Goal: Task Accomplishment & Management: Manage account settings

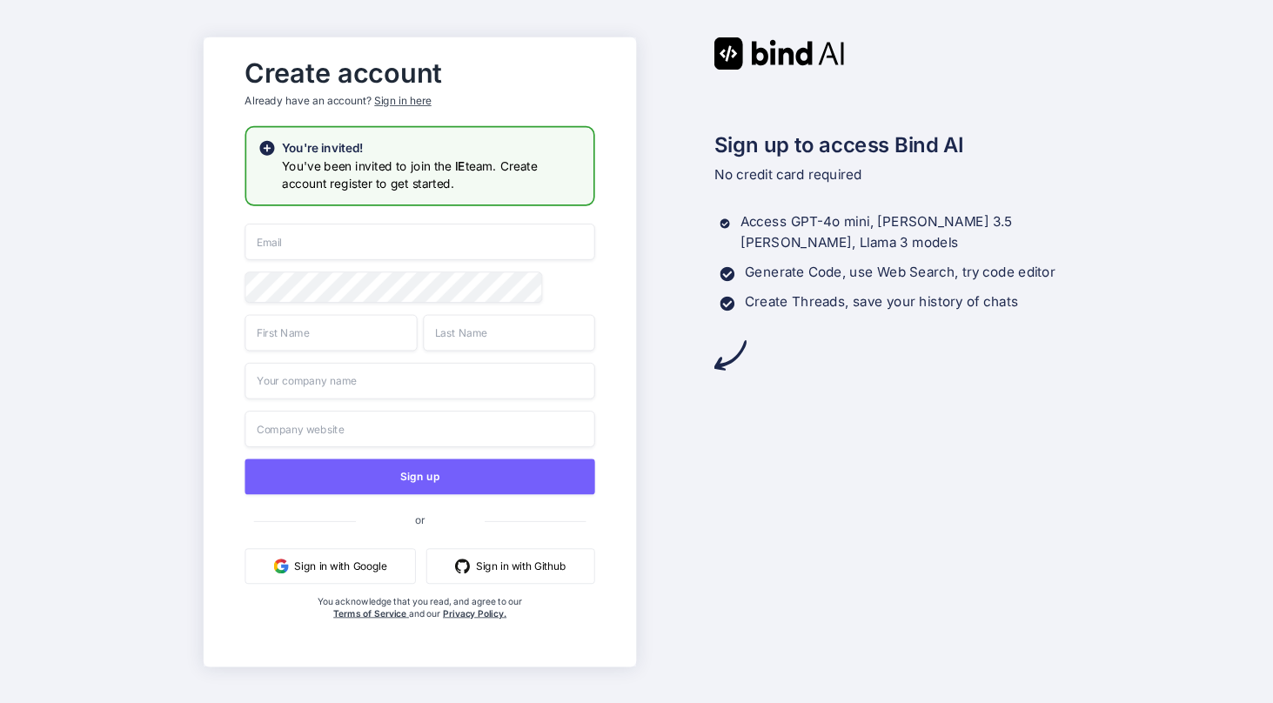
click at [370, 572] on button "Sign in with Google" at bounding box center [330, 566] width 171 height 36
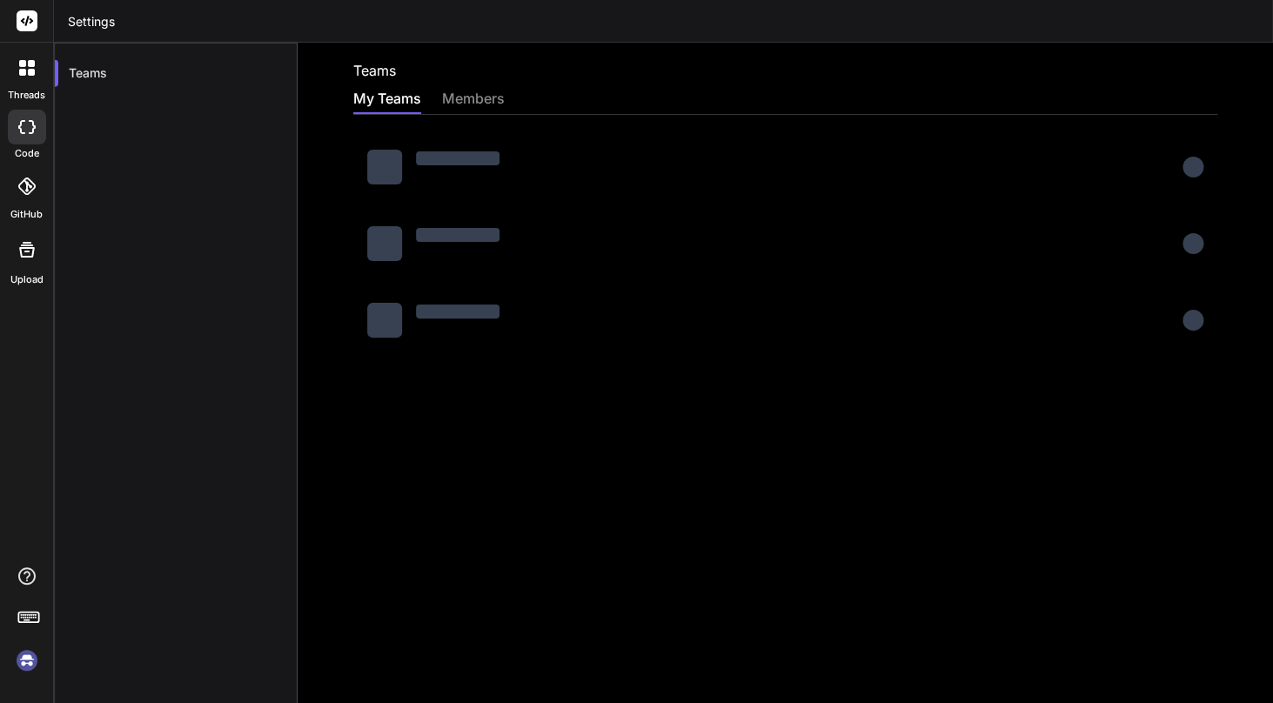
click at [479, 93] on div "members" at bounding box center [473, 100] width 63 height 24
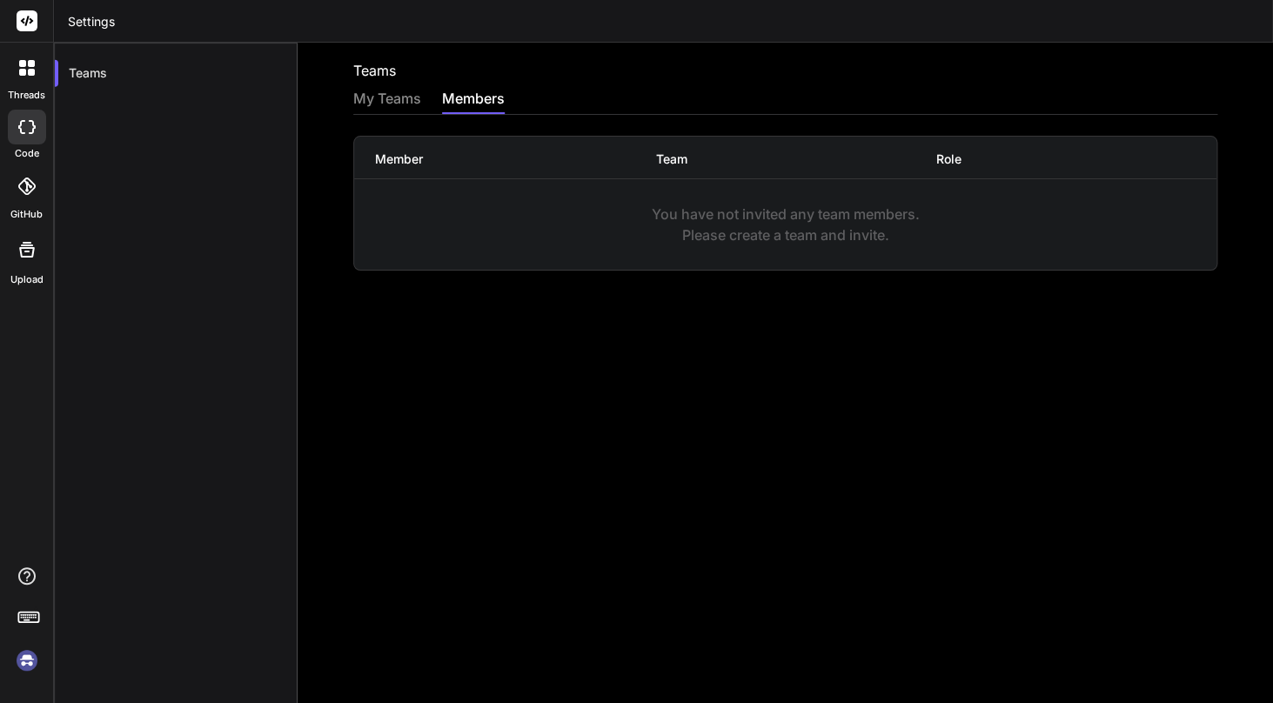
click at [405, 102] on div "My Teams" at bounding box center [387, 100] width 68 height 24
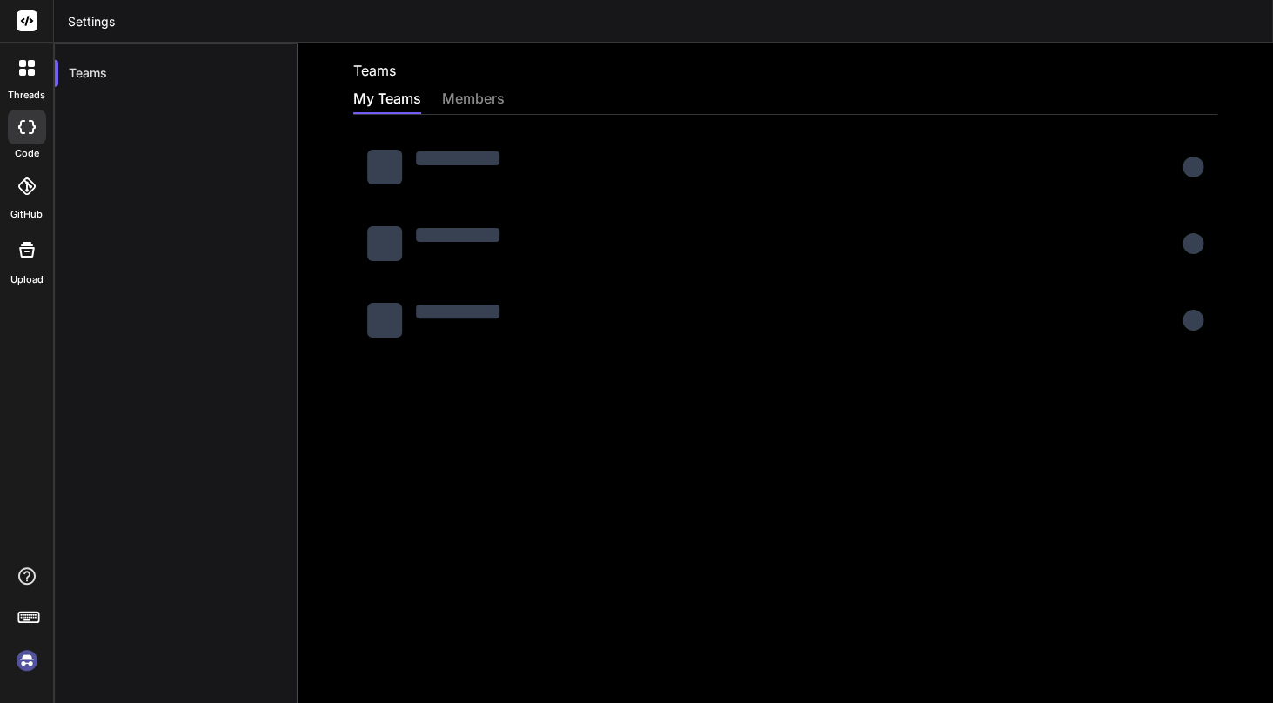
click at [29, 665] on img at bounding box center [27, 661] width 30 height 30
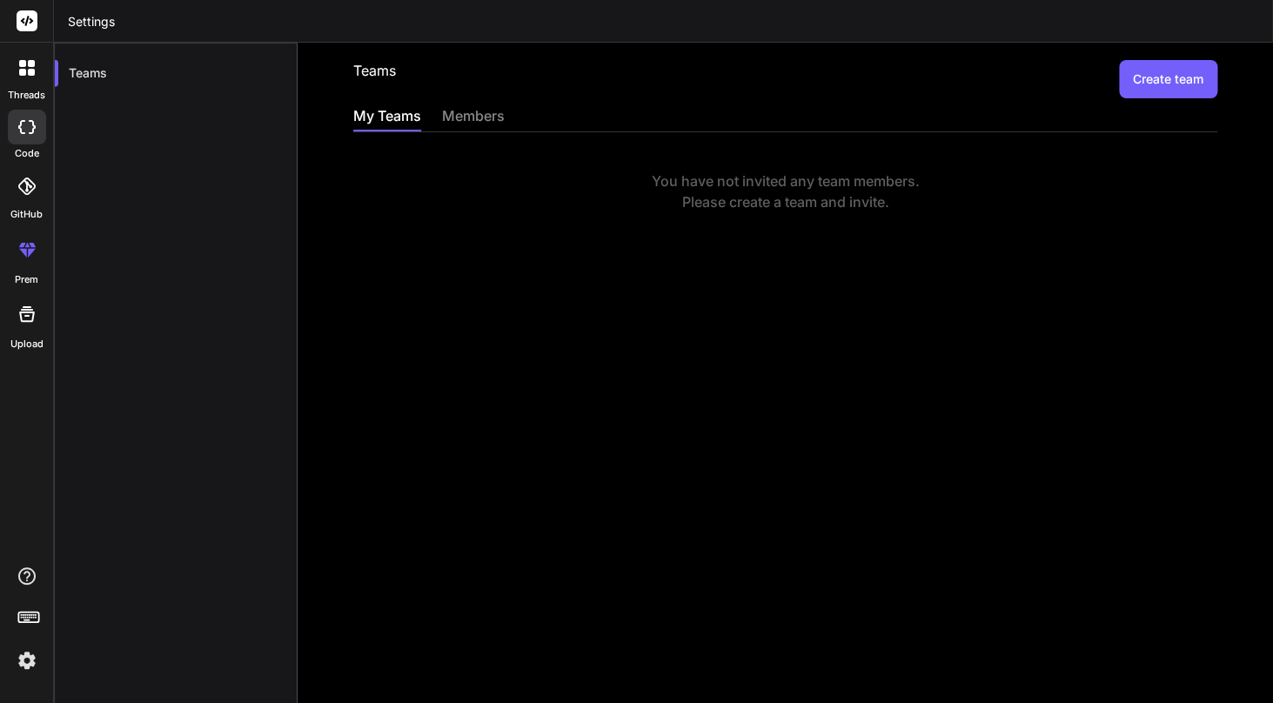
click at [23, 662] on img at bounding box center [27, 661] width 30 height 30
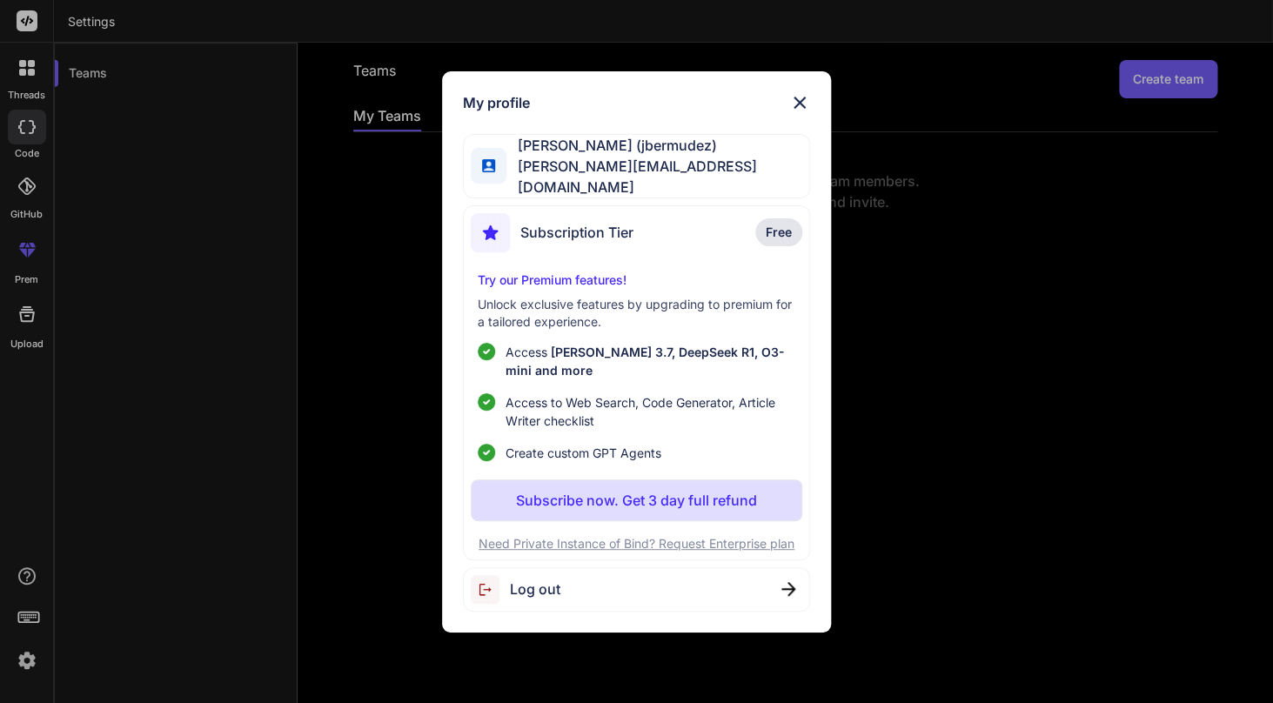
click at [961, 332] on div "My profile José Bermúdez (jbermudez) joseluis@imagenevolutiva.mx Subscription T…" at bounding box center [636, 351] width 1273 height 703
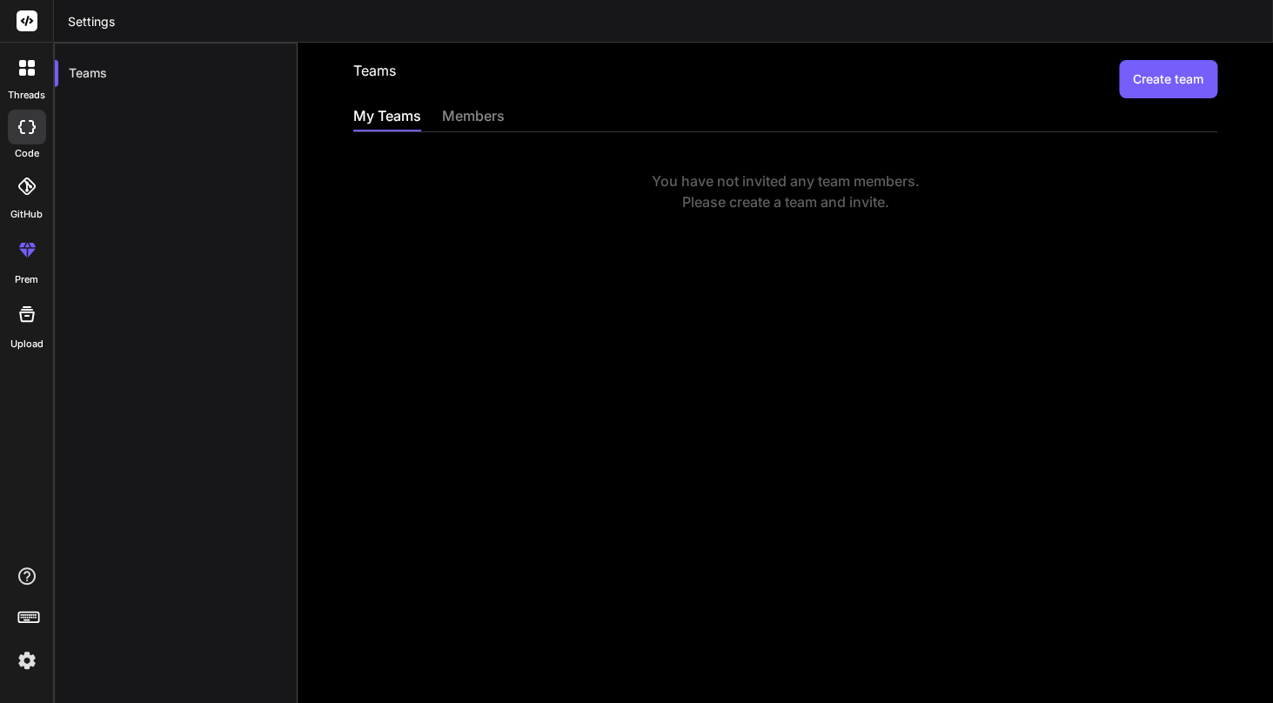
click at [27, 662] on img at bounding box center [27, 661] width 30 height 30
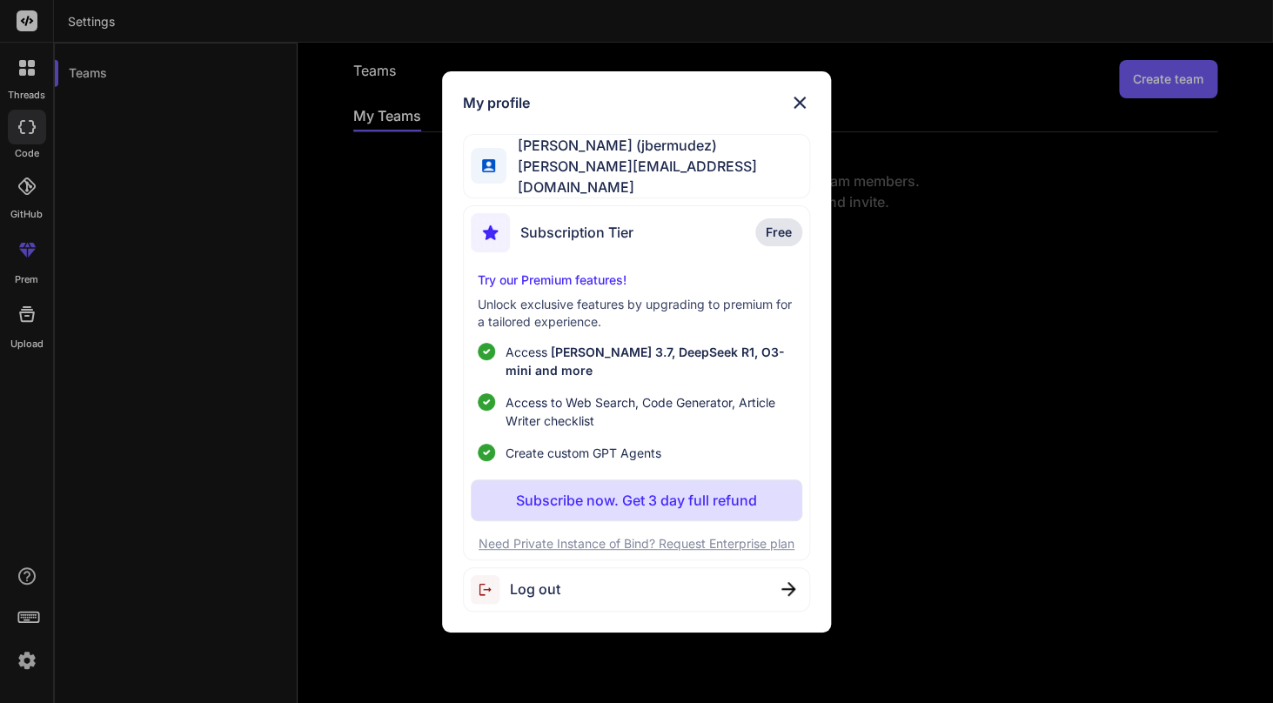
click at [792, 111] on img at bounding box center [799, 102] width 21 height 21
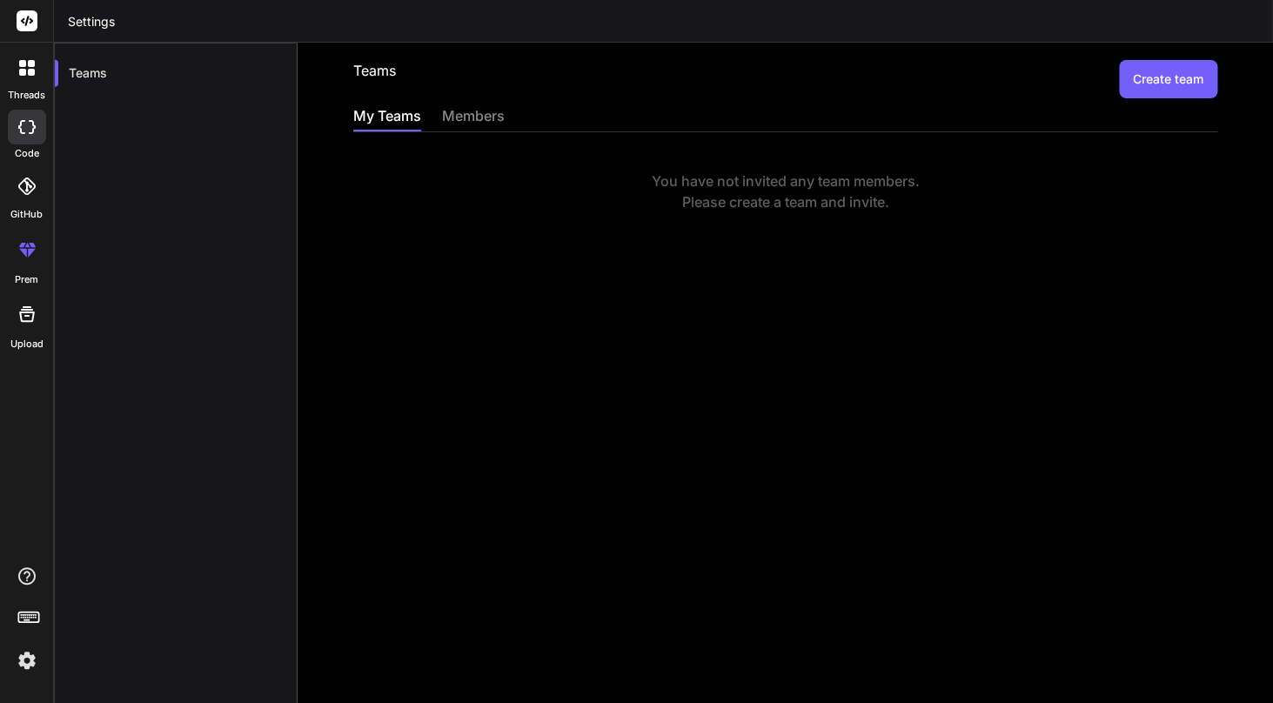
click at [608, 311] on div "Teams Create team My Teams members You have not invited any team members. Pleas…" at bounding box center [785, 373] width 975 height 660
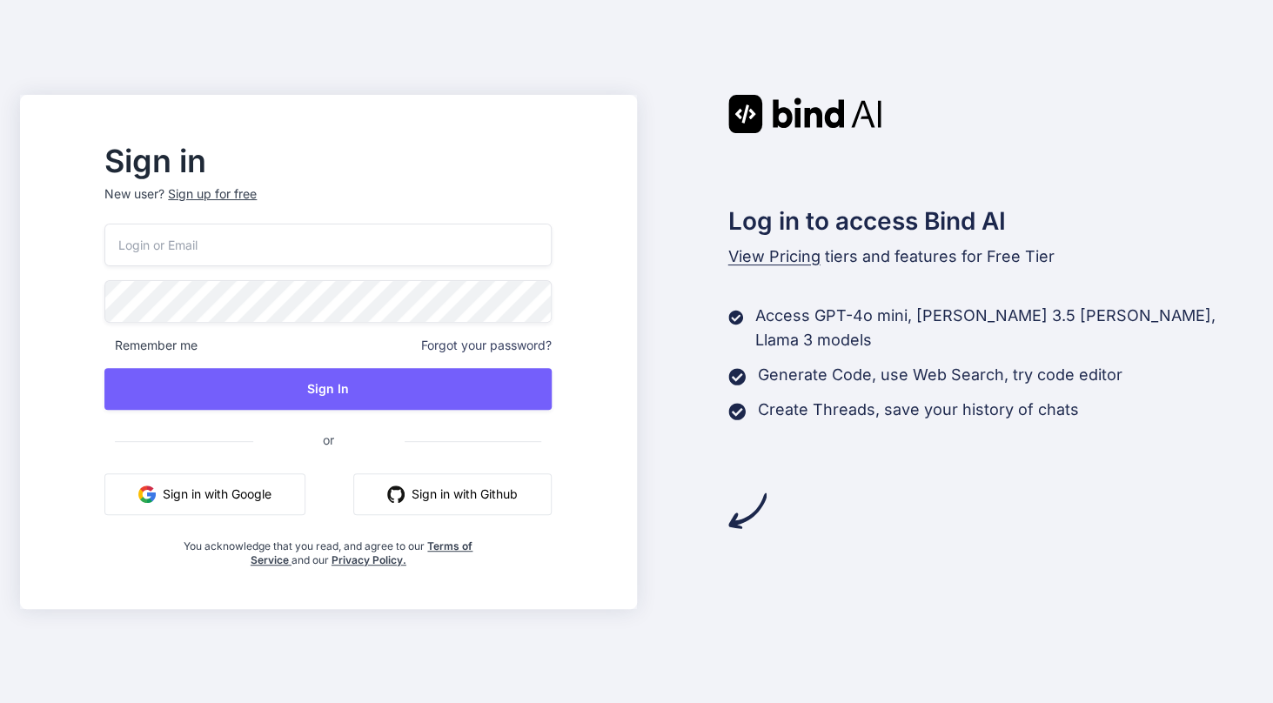
click at [305, 497] on button "Sign in with Google" at bounding box center [204, 494] width 201 height 42
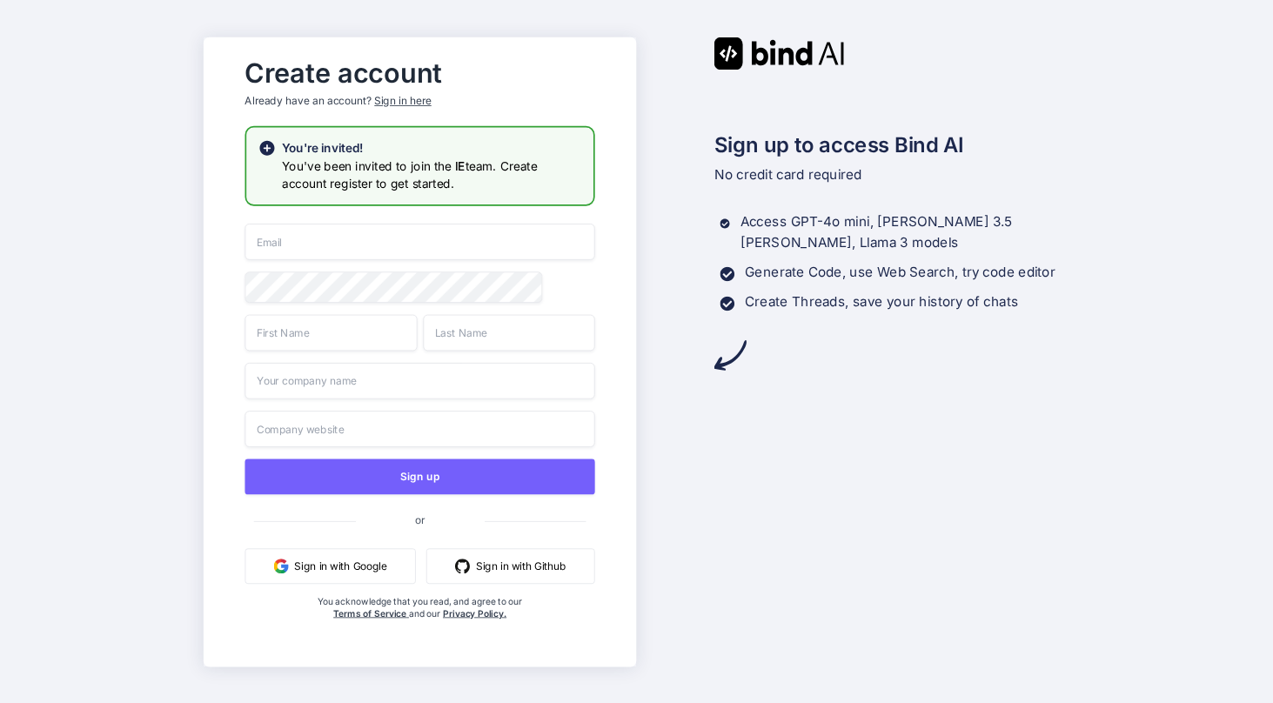
click at [328, 238] on input "email" at bounding box center [420, 242] width 350 height 37
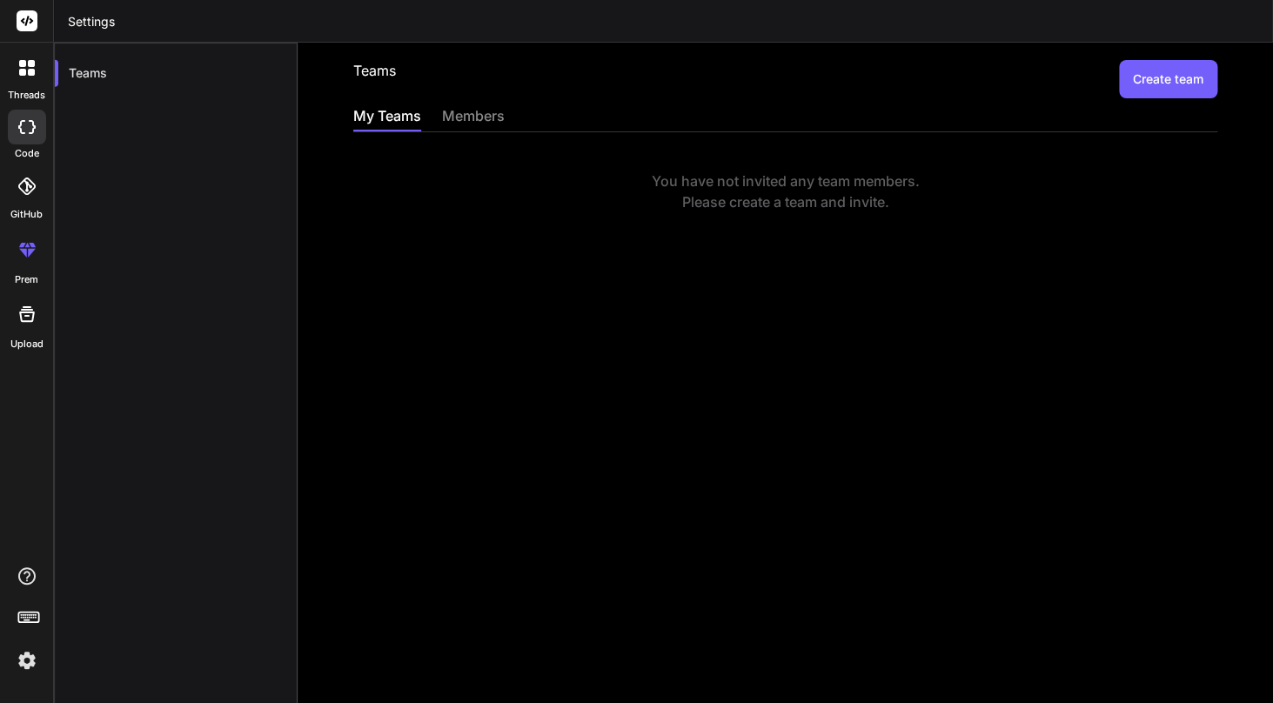
click at [27, 668] on img at bounding box center [27, 661] width 30 height 30
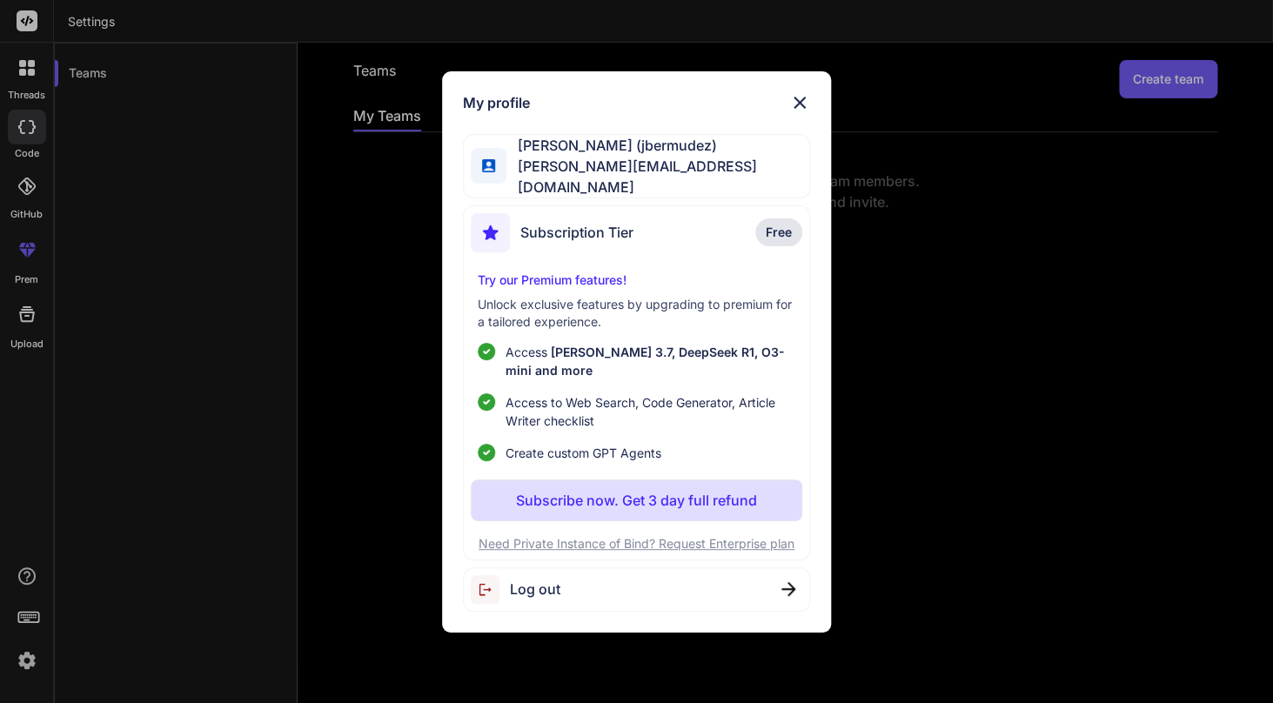
click at [713, 156] on span "[PERSON_NAME] (jbermudez)" at bounding box center [657, 145] width 303 height 21
click at [38, 28] on div "My profile [PERSON_NAME] (jbermudez) [PERSON_NAME][EMAIL_ADDRESS][DOMAIN_NAME] …" at bounding box center [636, 351] width 1273 height 703
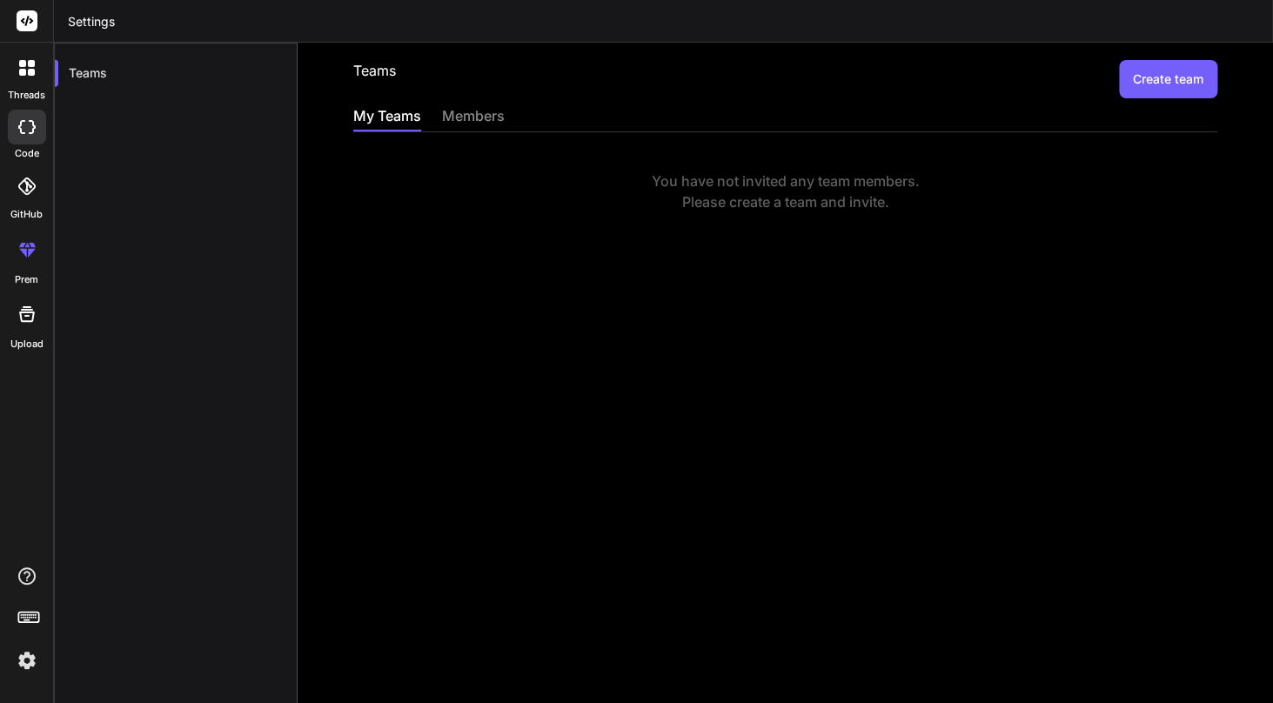
click at [38, 28] on div at bounding box center [26, 21] width 53 height 43
click at [26, 21] on icon at bounding box center [27, 21] width 13 height 10
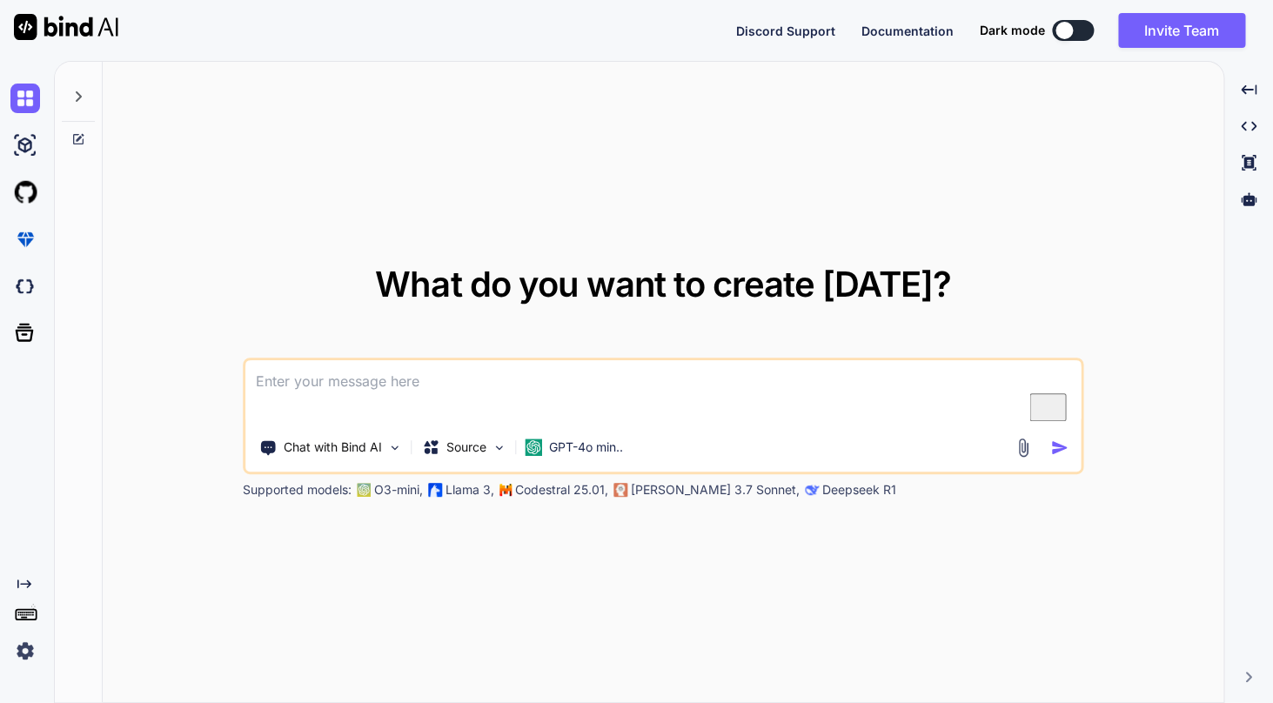
click at [17, 655] on img at bounding box center [25, 651] width 30 height 30
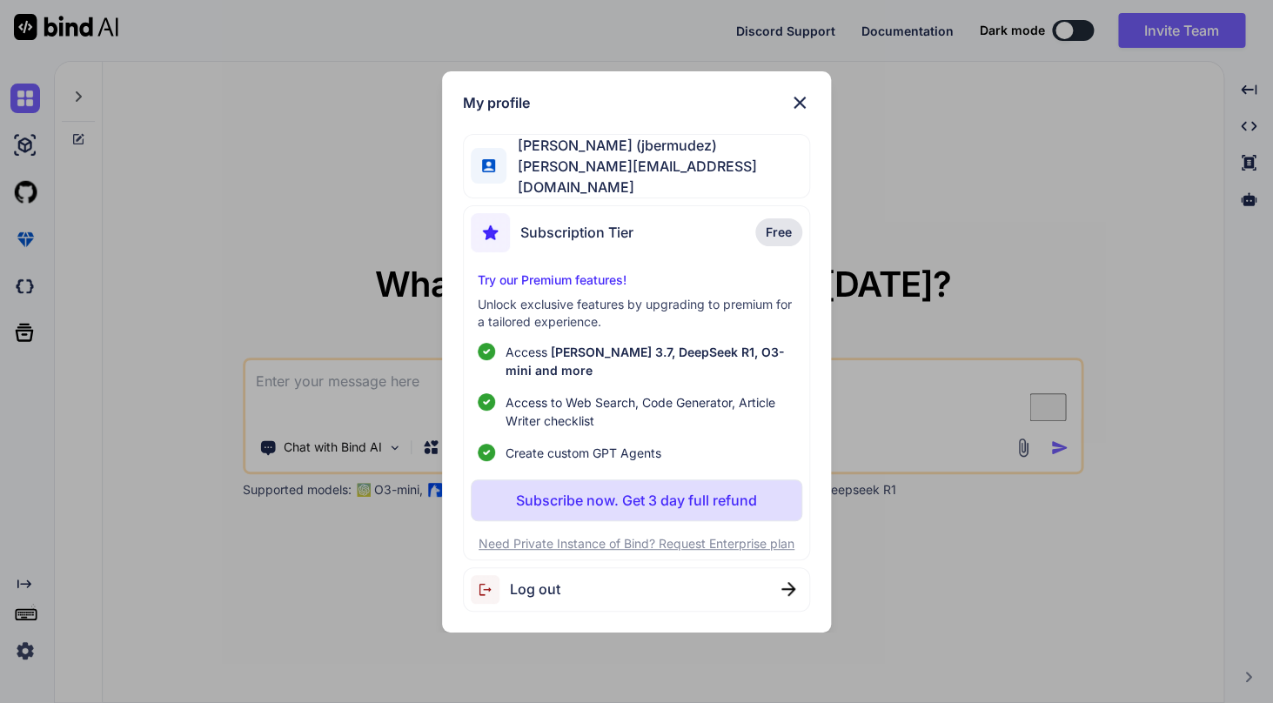
click at [797, 110] on img at bounding box center [799, 102] width 21 height 21
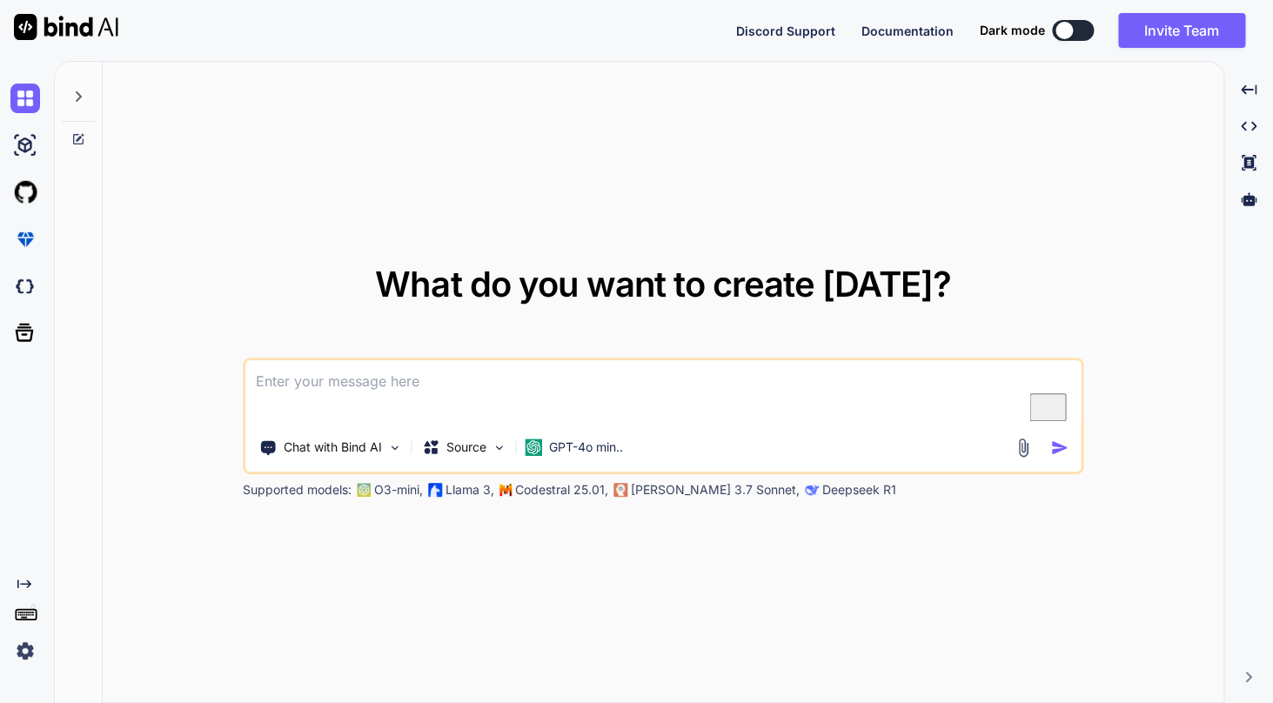
click at [1256, 677] on div "Created with Pixso." at bounding box center [1248, 677] width 35 height 10
type textarea "x"
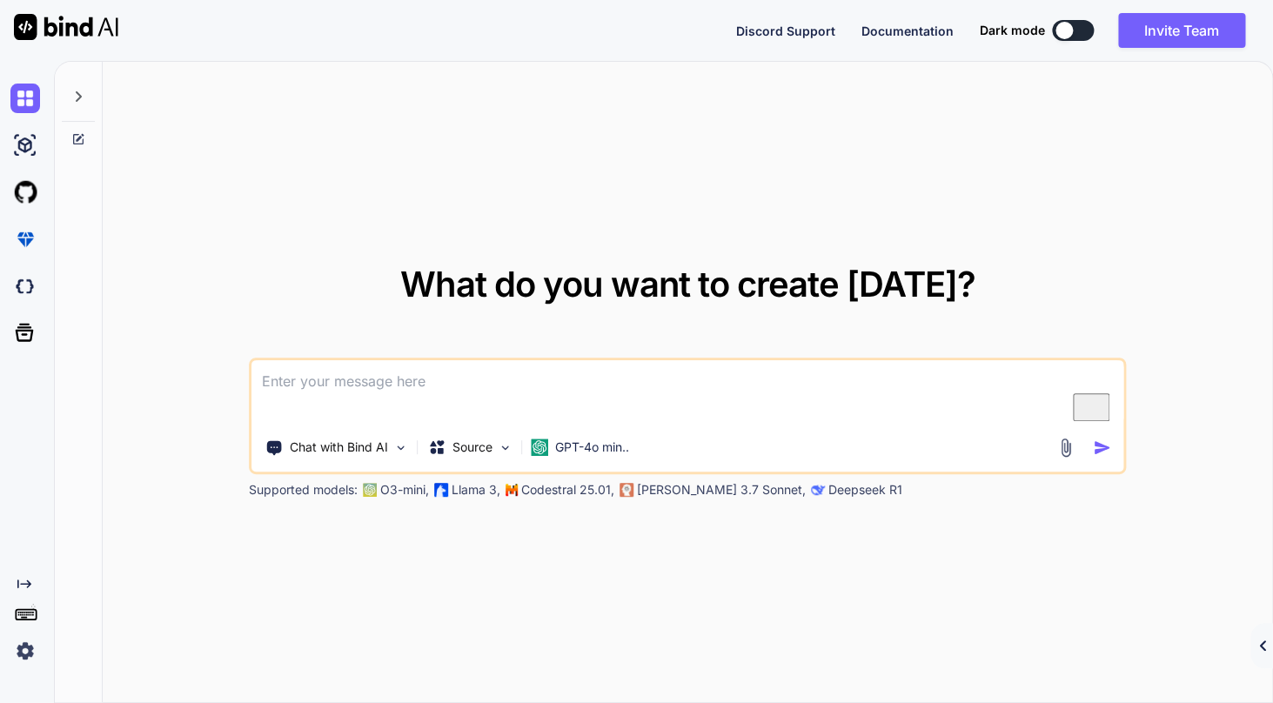
click at [1259, 639] on div "Created with Pixso." at bounding box center [1261, 645] width 23 height 45
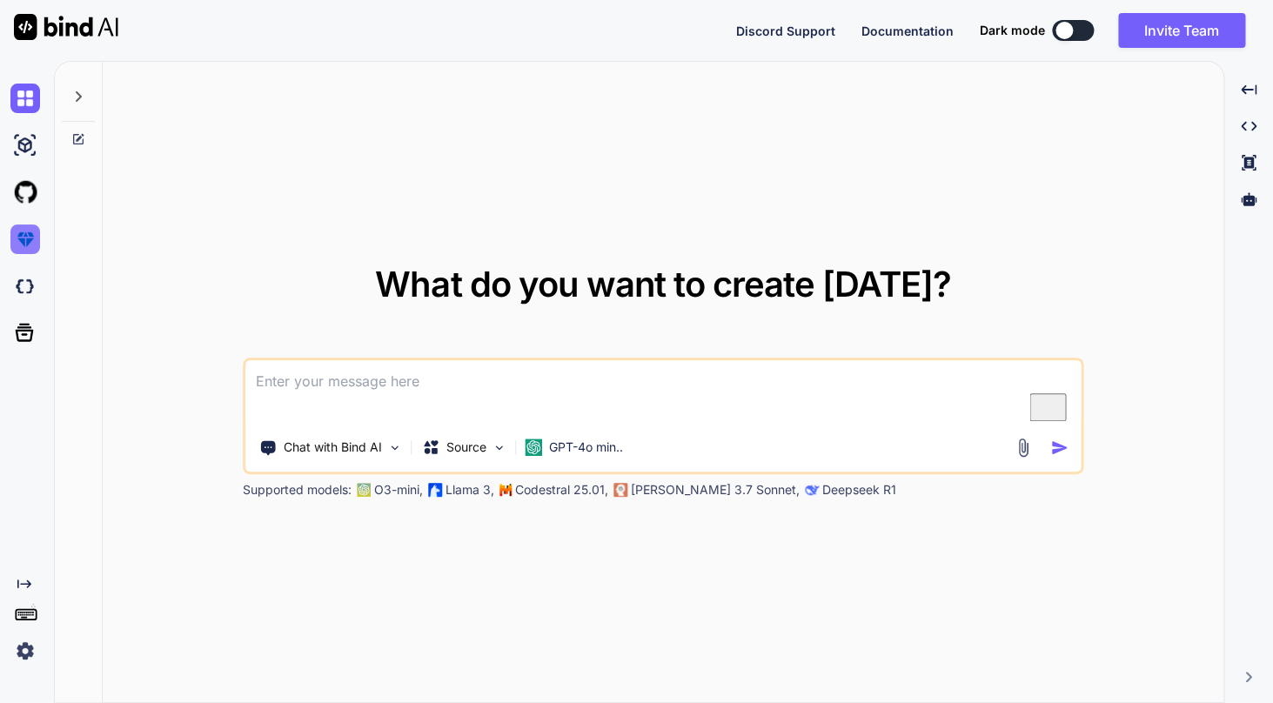
click at [27, 231] on img at bounding box center [25, 239] width 30 height 30
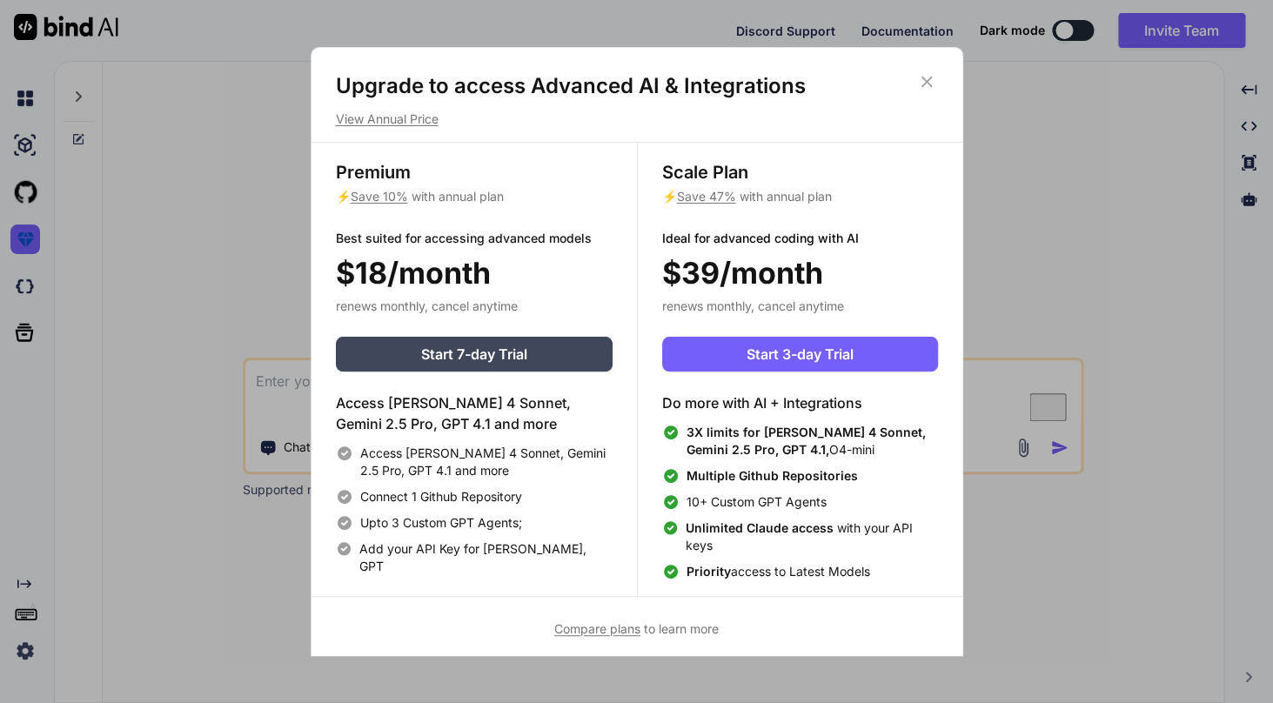
scroll to position [8, 0]
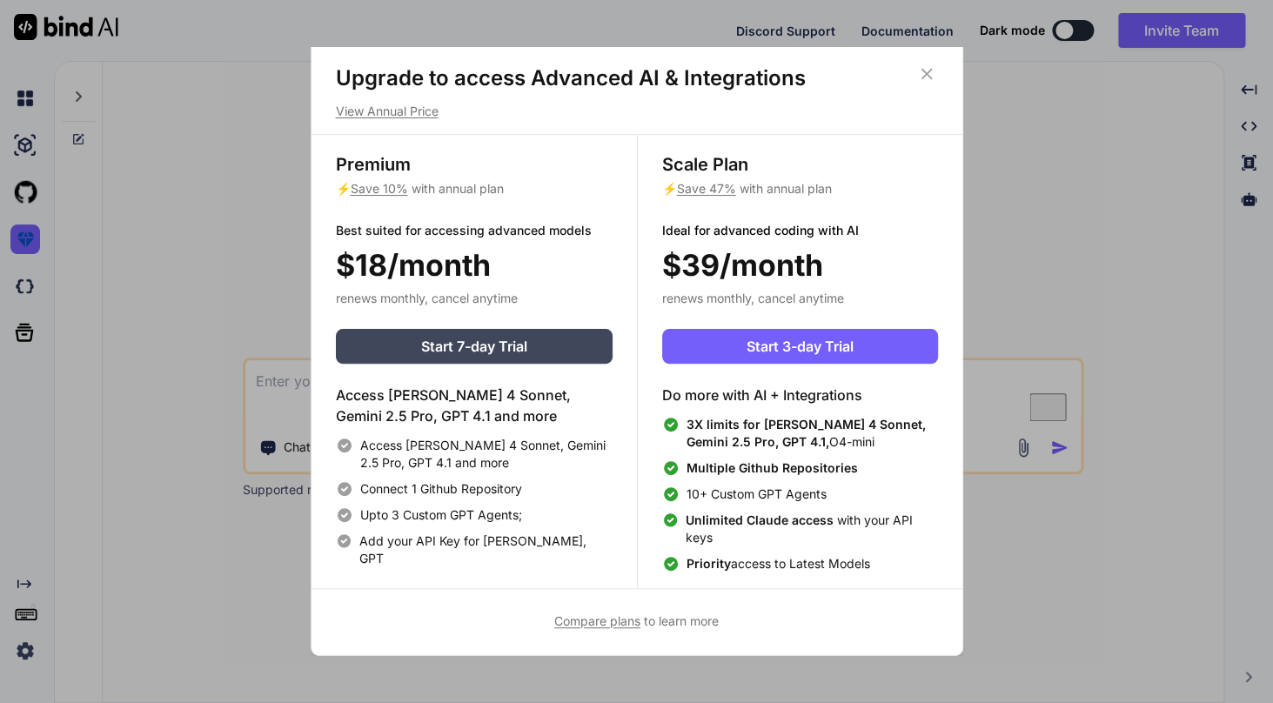
click at [927, 80] on icon at bounding box center [926, 73] width 19 height 19
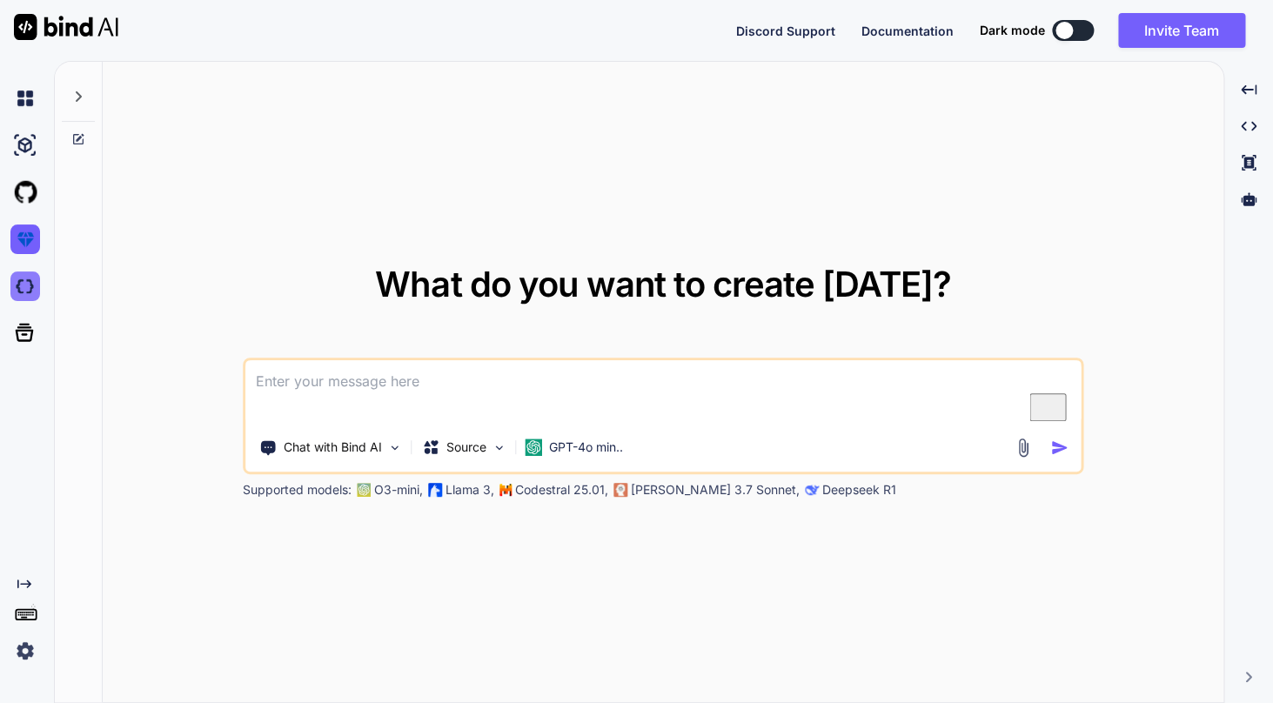
click at [26, 280] on img at bounding box center [25, 286] width 30 height 30
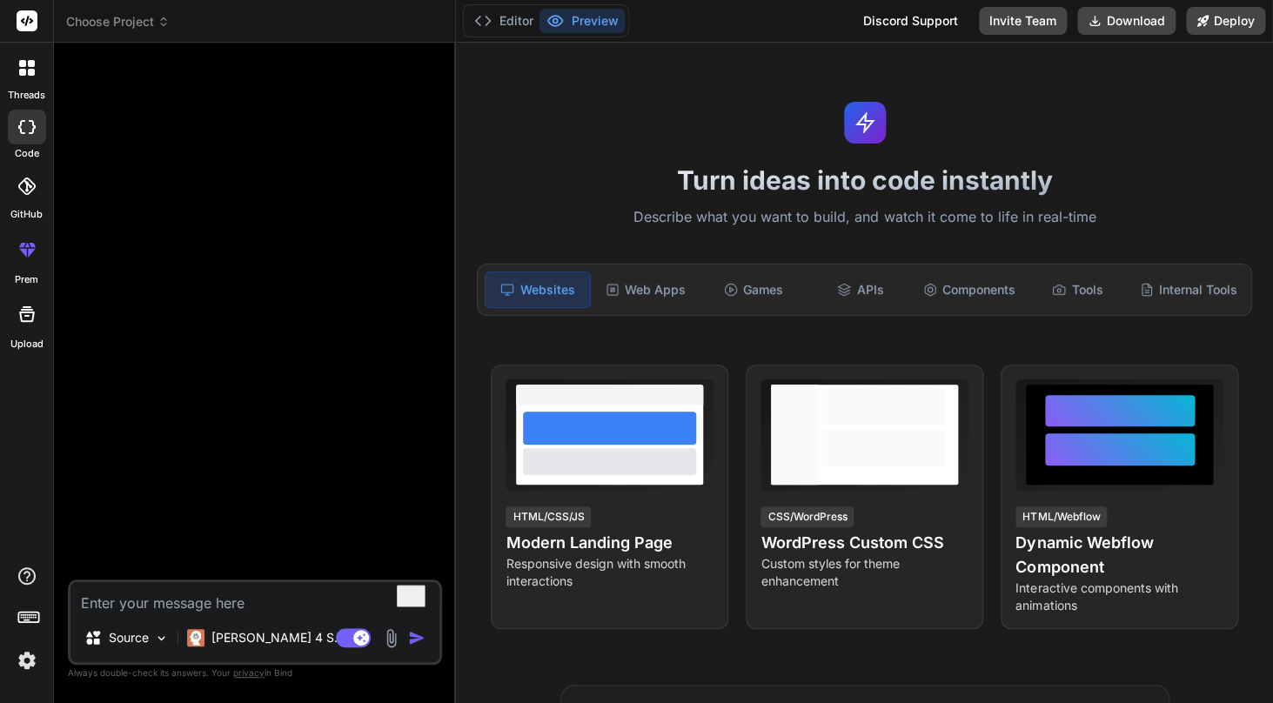
click at [26, 184] on icon at bounding box center [25, 185] width 17 height 17
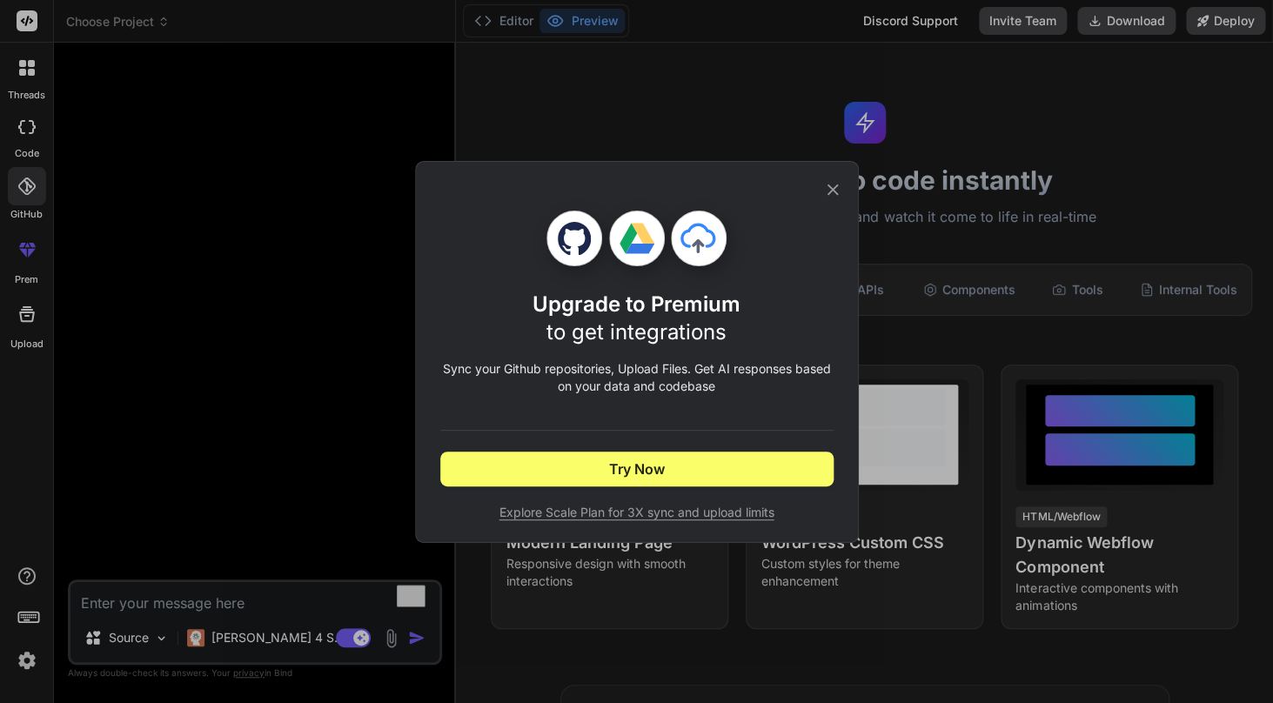
click at [22, 243] on div "Upgrade to Premium to get integrations Sync your Github repositories, Upload Fi…" at bounding box center [636, 351] width 1273 height 703
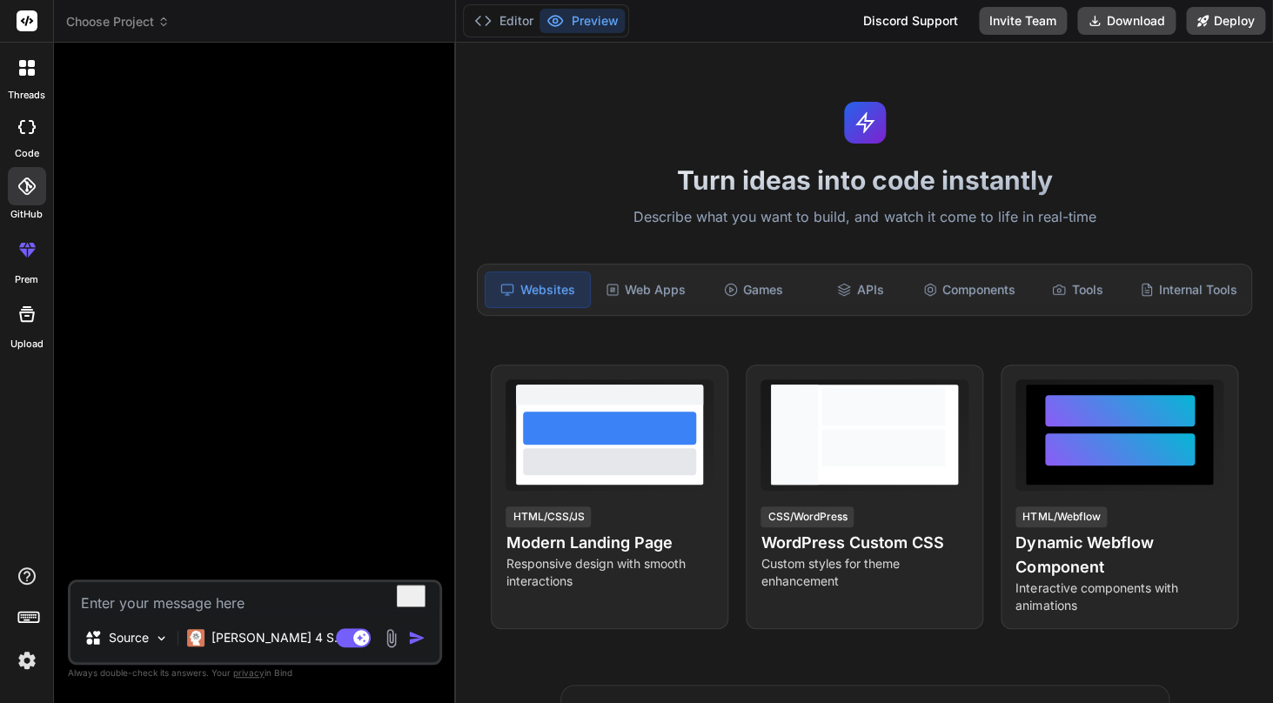
click at [22, 243] on icon at bounding box center [21, 244] width 7 height 4
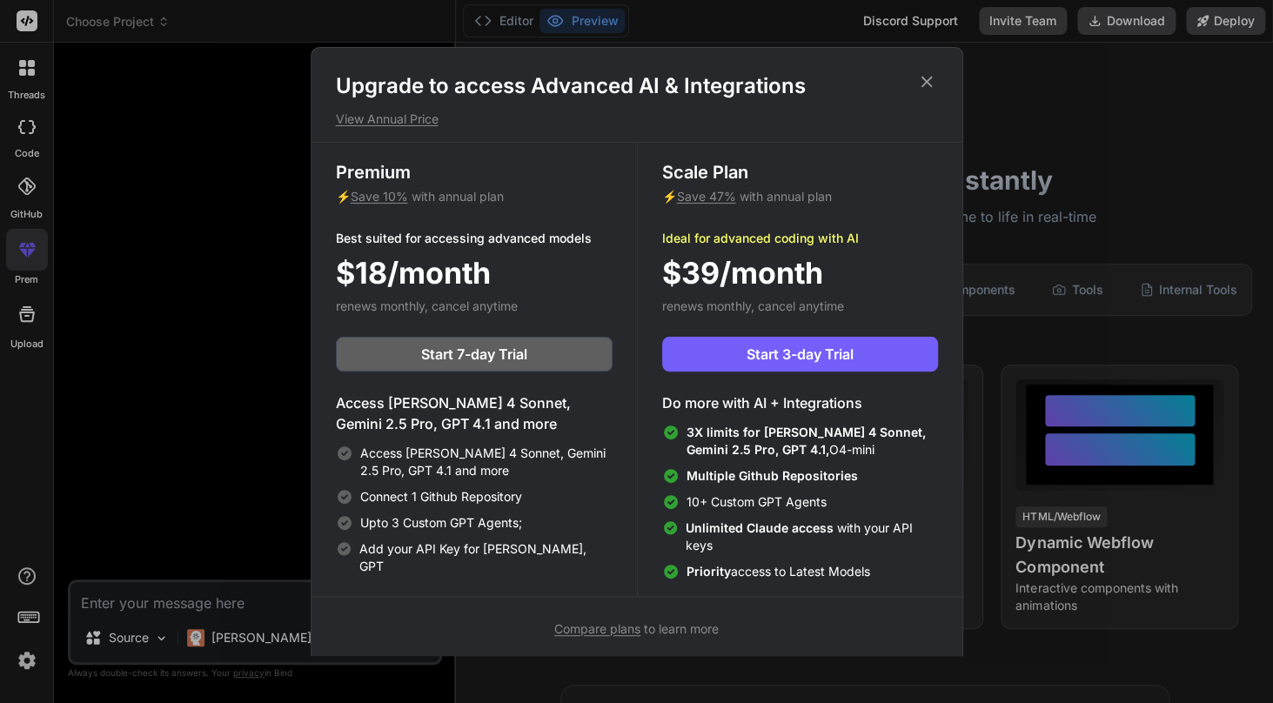
scroll to position [8, 0]
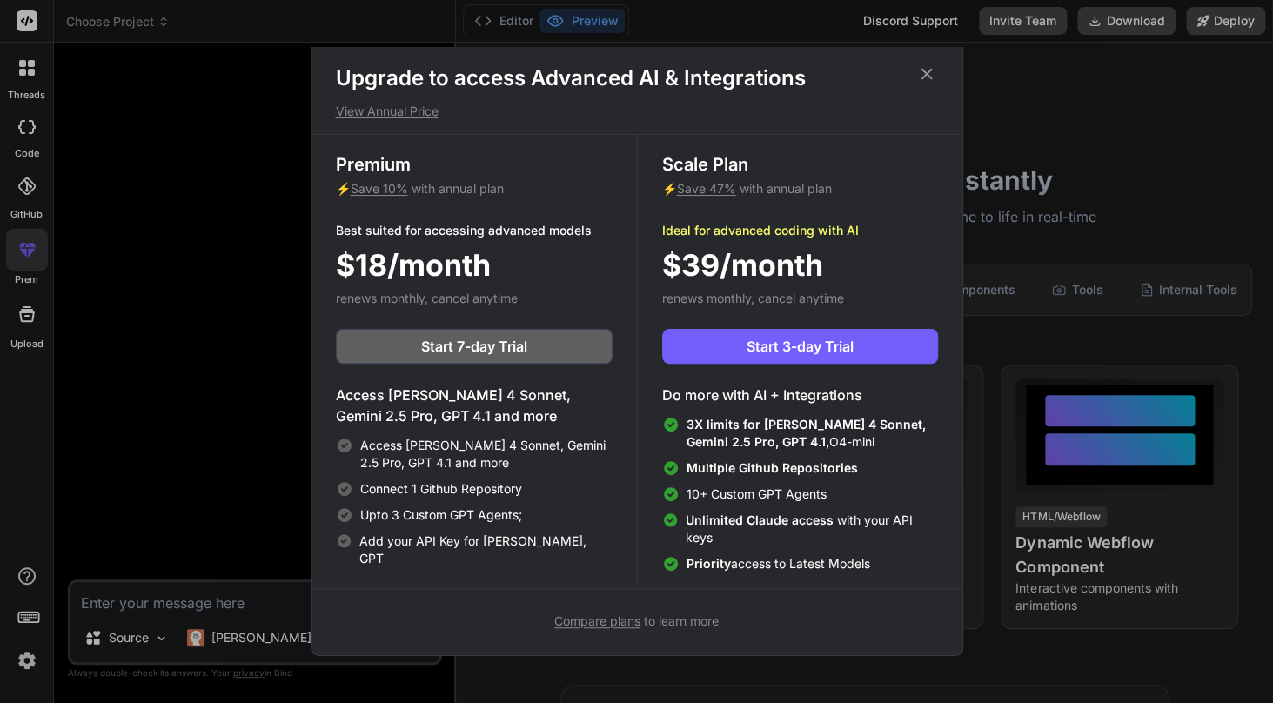
click at [610, 625] on span "Compare plans" at bounding box center [597, 620] width 86 height 15
click at [31, 328] on div "Upgrade to access Advanced AI & Integrations View Annual Price Premium ⚡ Save 1…" at bounding box center [636, 351] width 1273 height 703
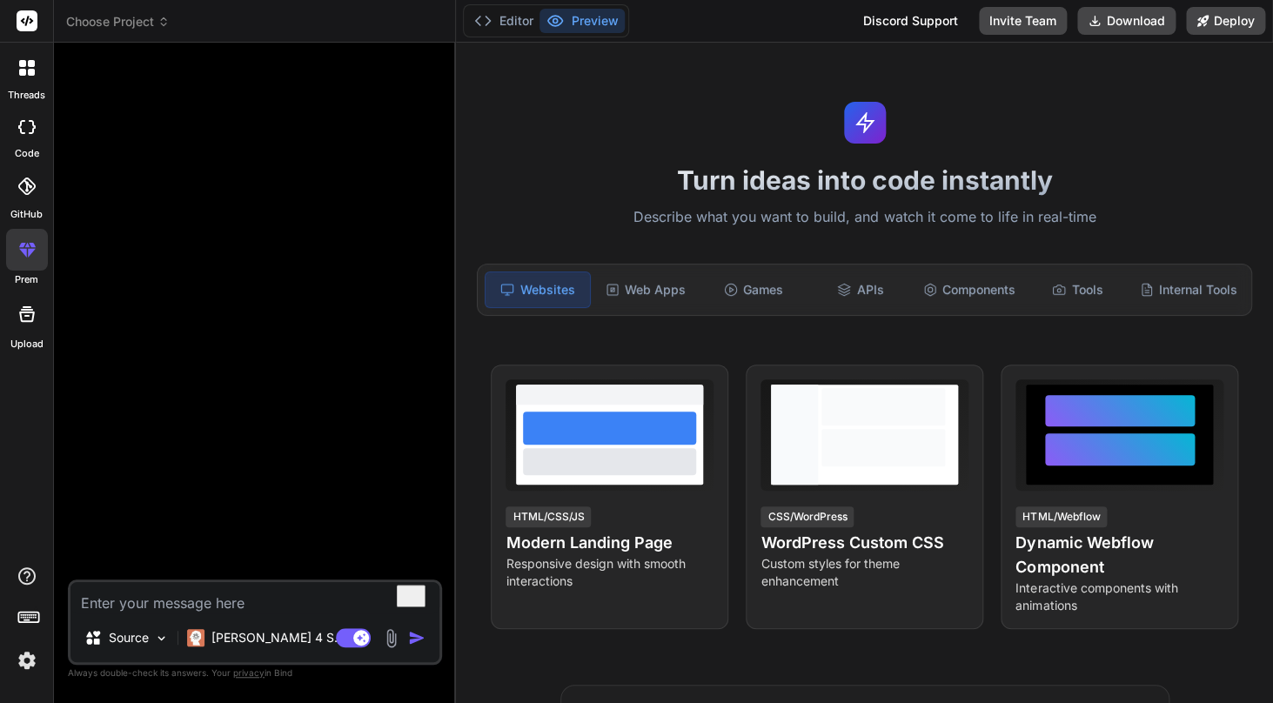
click at [31, 328] on div at bounding box center [27, 314] width 42 height 42
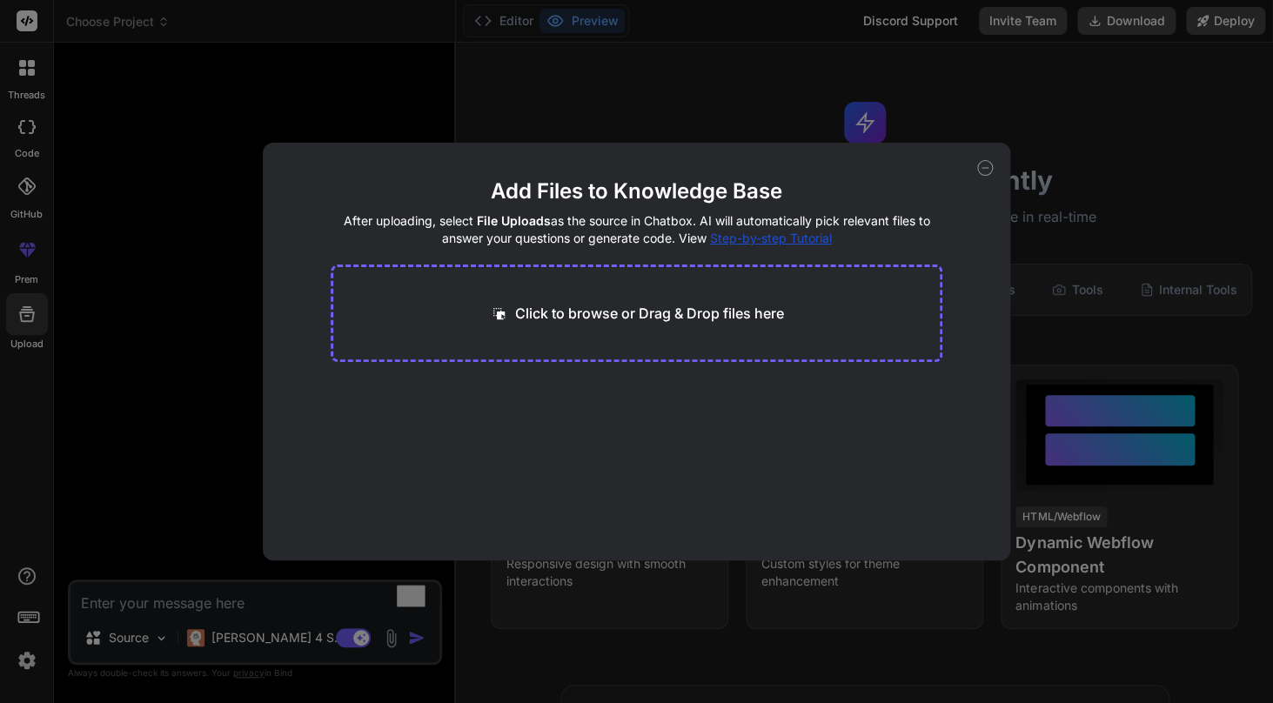
click at [982, 172] on icon at bounding box center [985, 168] width 16 height 16
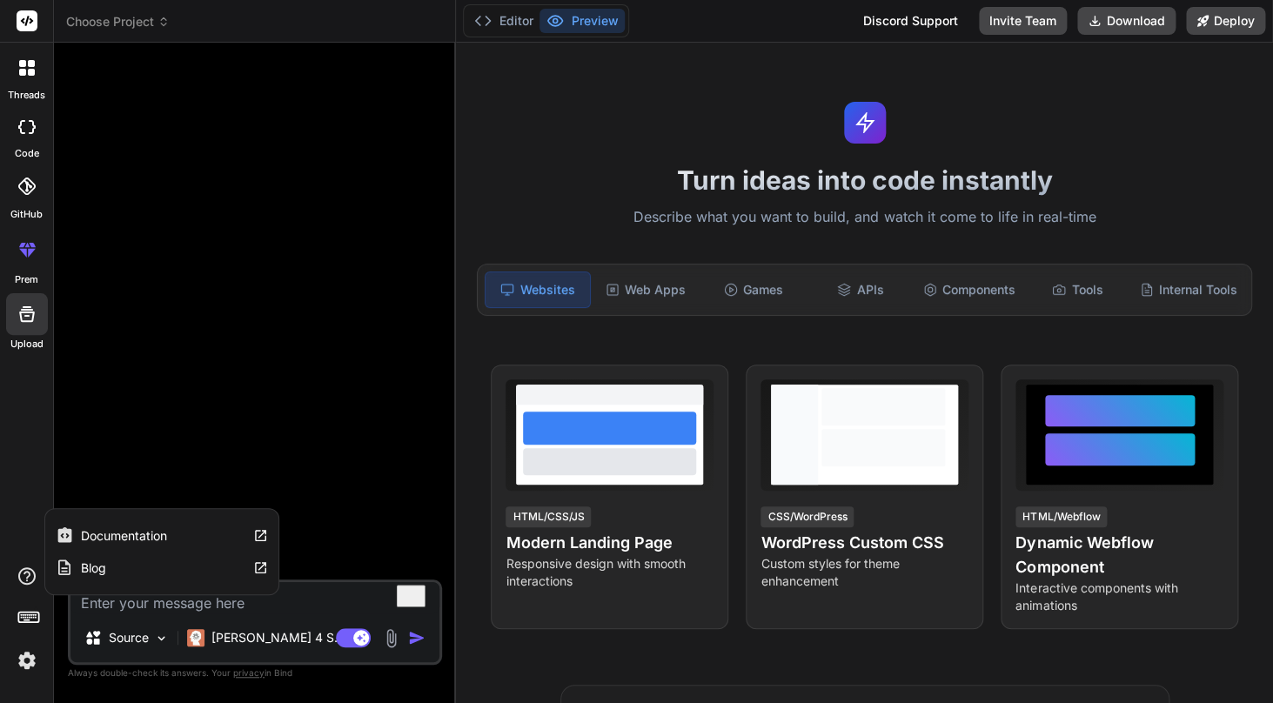
click at [259, 535] on icon at bounding box center [260, 535] width 15 height 15
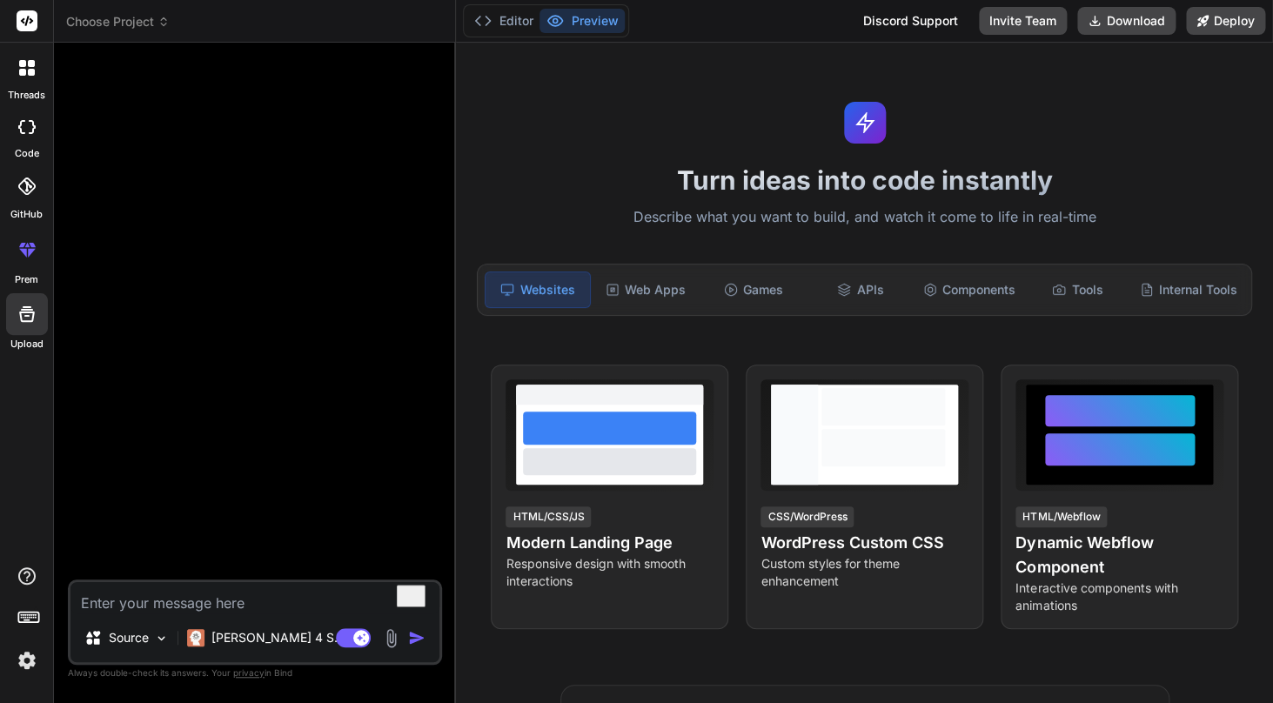
click at [21, 192] on icon at bounding box center [26, 185] width 17 height 17
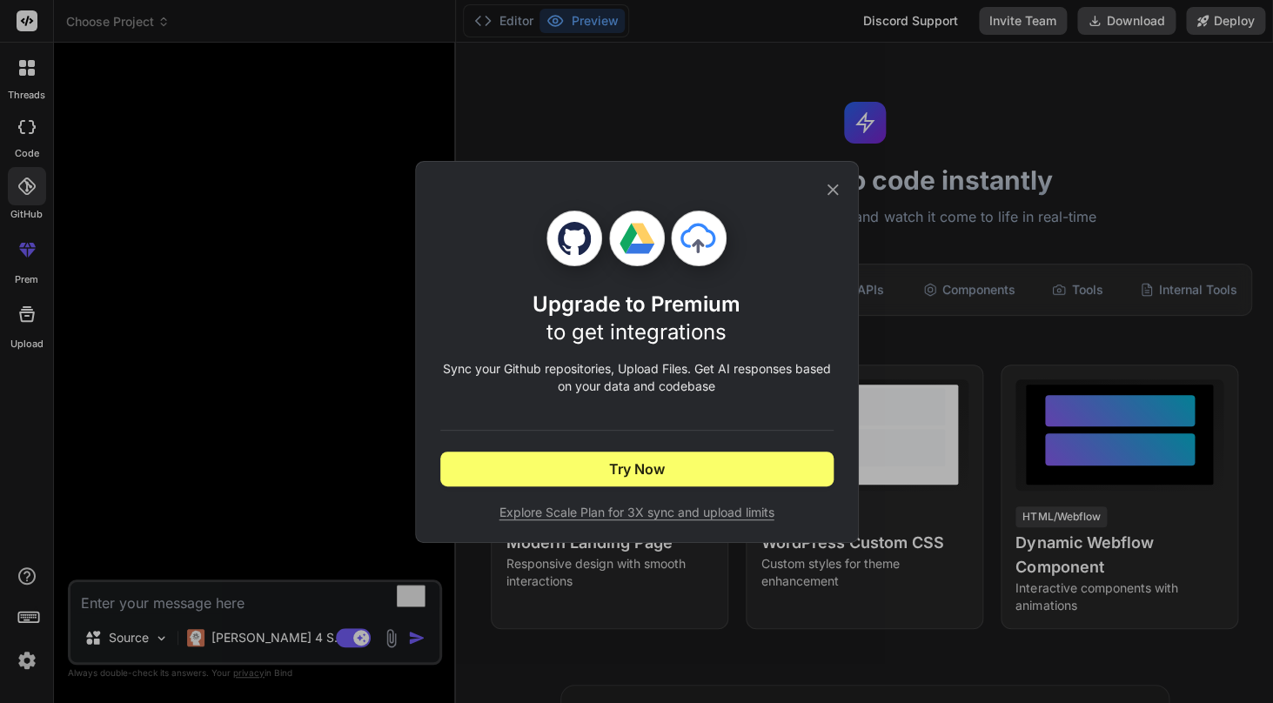
click at [30, 153] on div "Upgrade to Premium to get integrations Sync your Github repositories, Upload Fi…" at bounding box center [636, 351] width 1273 height 703
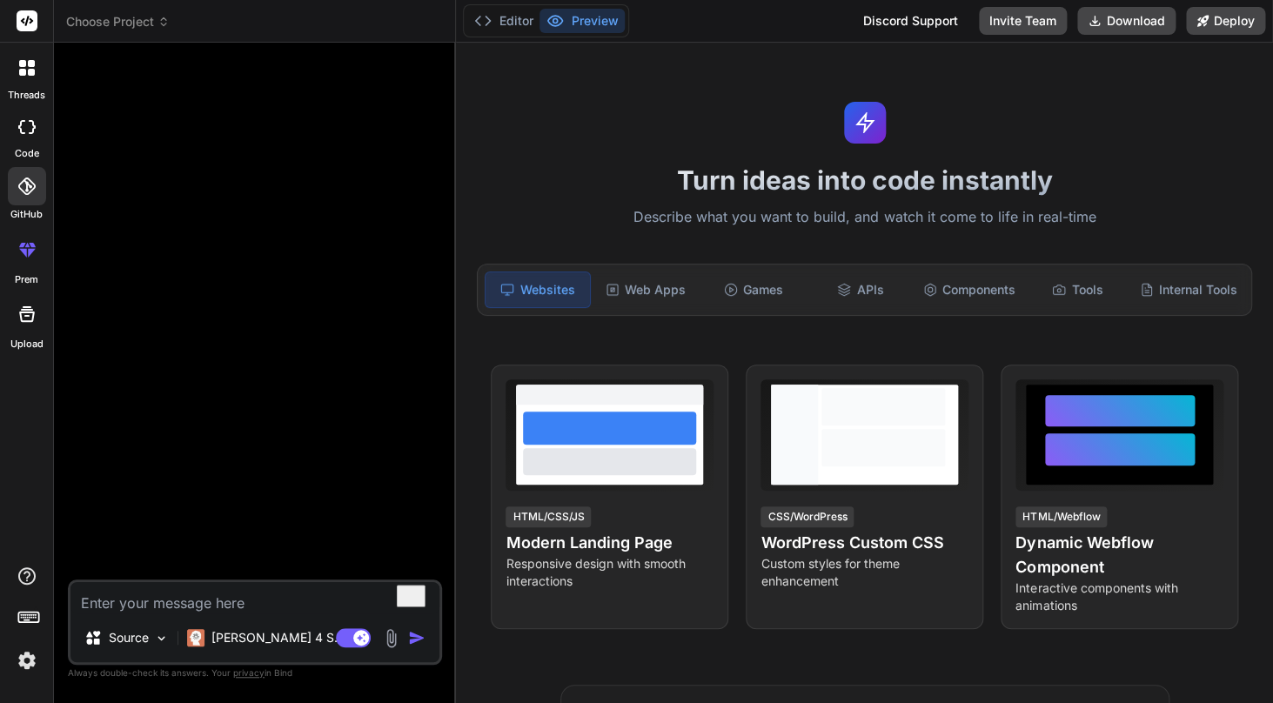
click at [33, 85] on div at bounding box center [27, 68] width 37 height 37
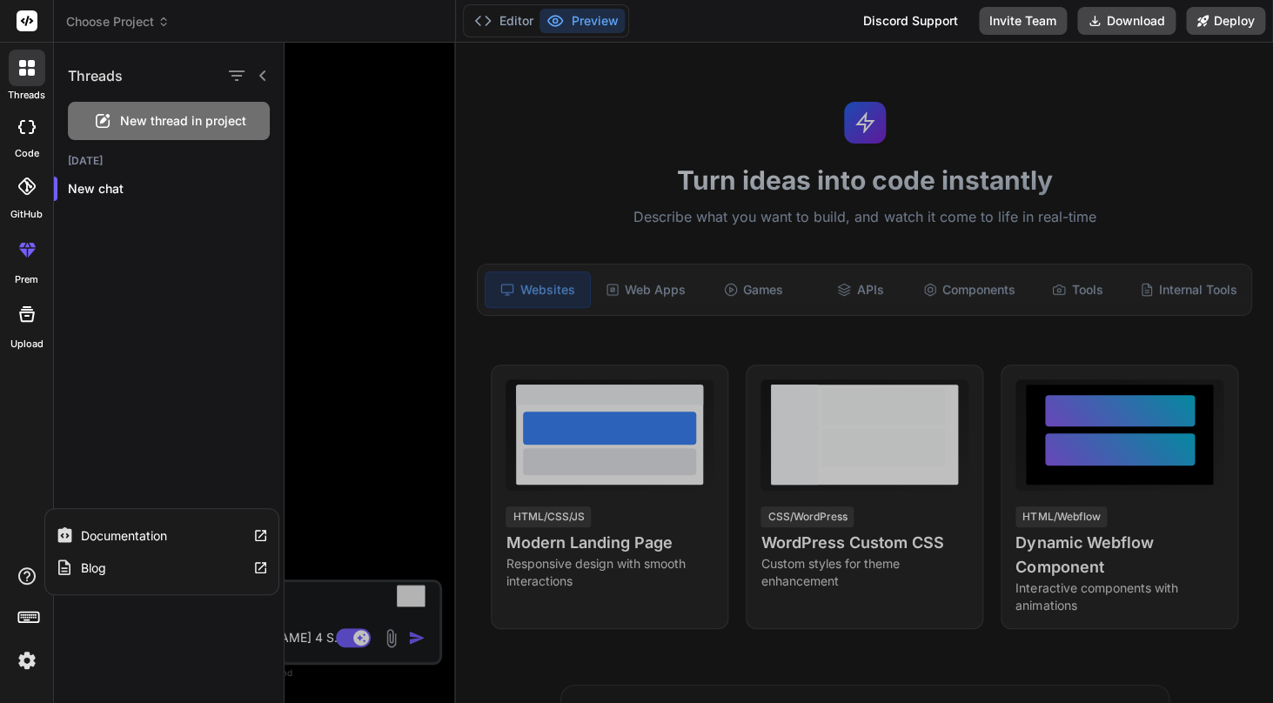
click at [30, 561] on div "threads code GitHub prem Upload Documentation Blog" at bounding box center [27, 351] width 54 height 703
click at [29, 622] on rect at bounding box center [28, 617] width 20 height 10
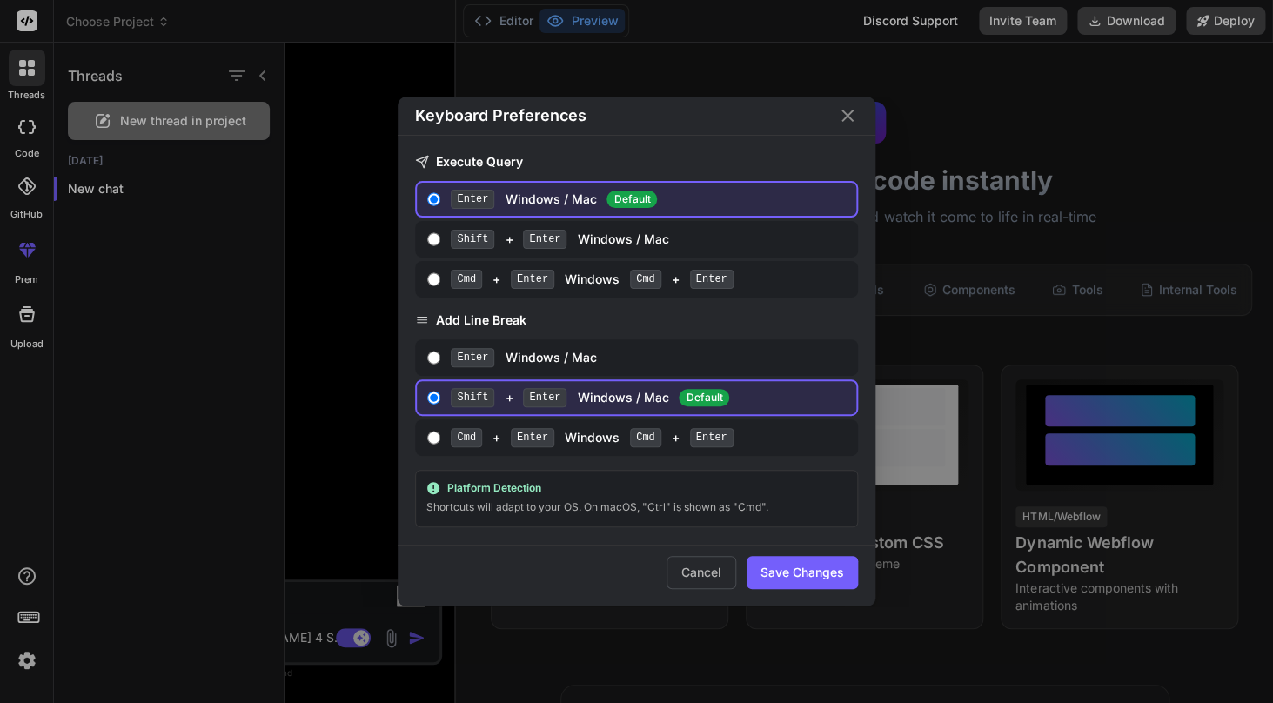
click at [29, 622] on div "Keyboard Preferences Execute Query Enter Windows / Mac Default Shift + Enter Wi…" at bounding box center [636, 351] width 1273 height 703
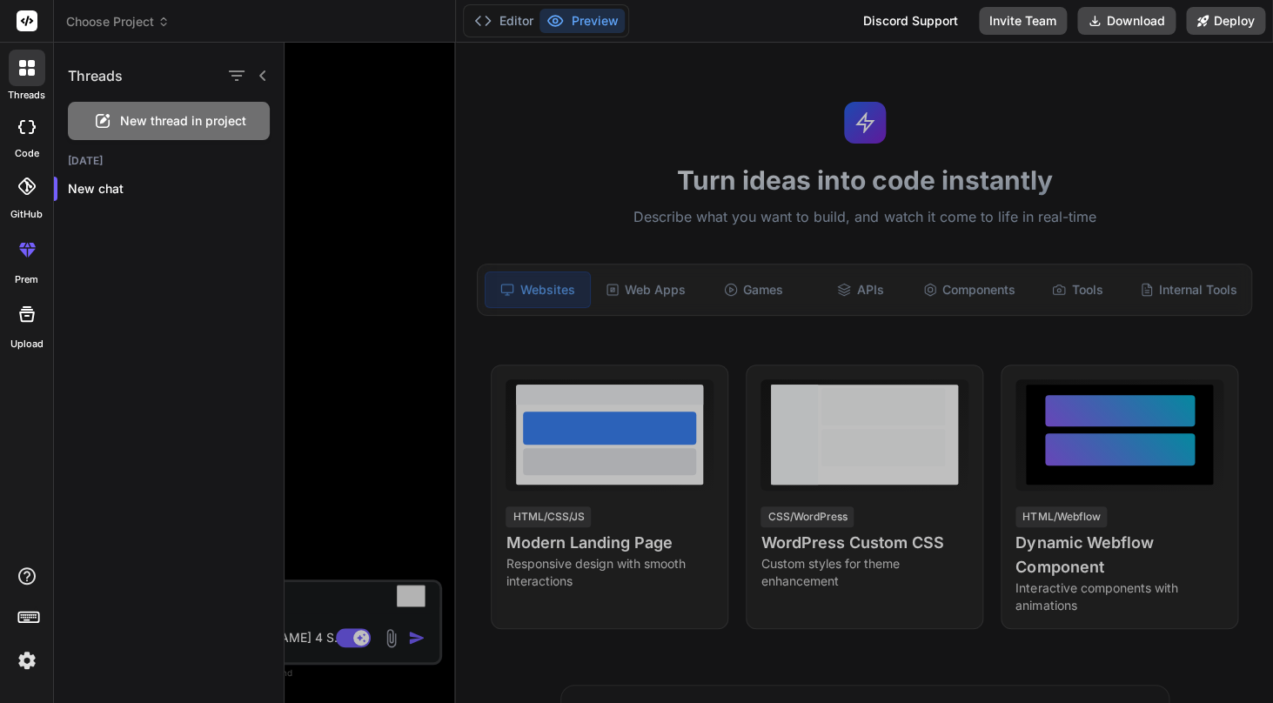
click at [30, 668] on img at bounding box center [27, 661] width 30 height 30
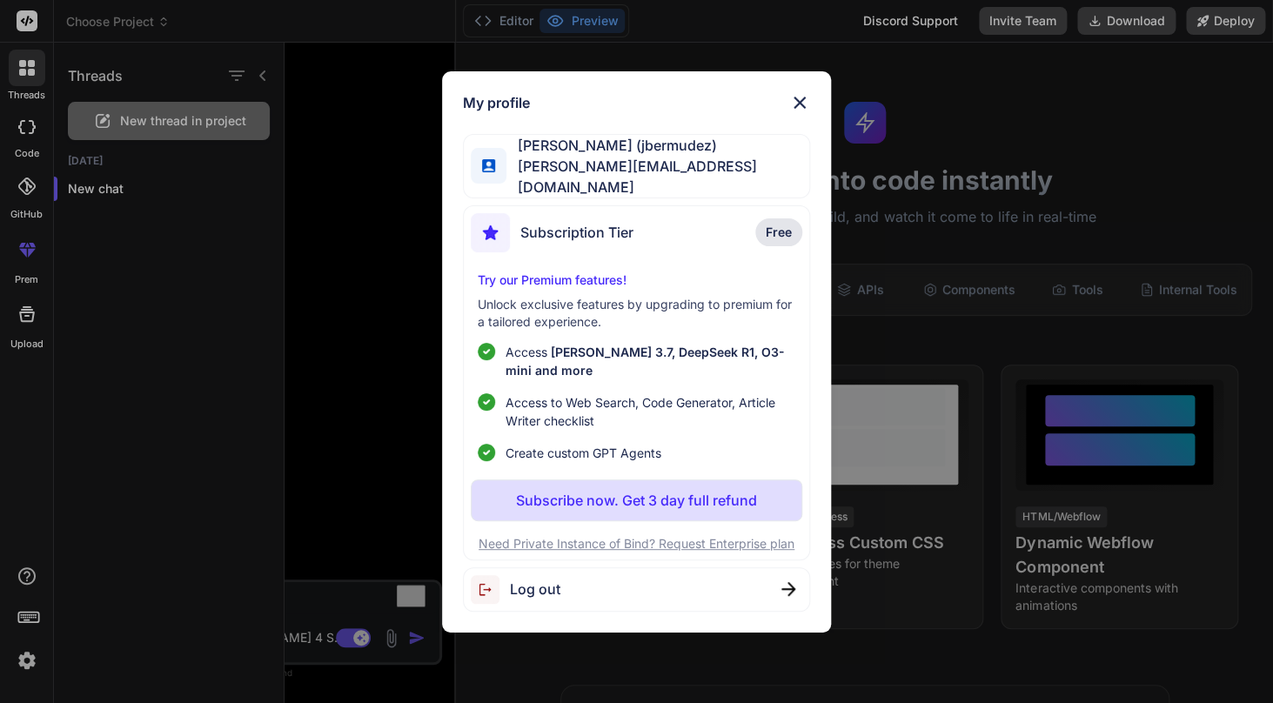
click at [670, 538] on p "Need Private Instance of Bind? Request Enterprise plan" at bounding box center [636, 543] width 331 height 17
click at [683, 172] on span "joseluis@imagenevolutiva.mx" at bounding box center [657, 177] width 303 height 42
click at [798, 106] on img at bounding box center [799, 102] width 21 height 21
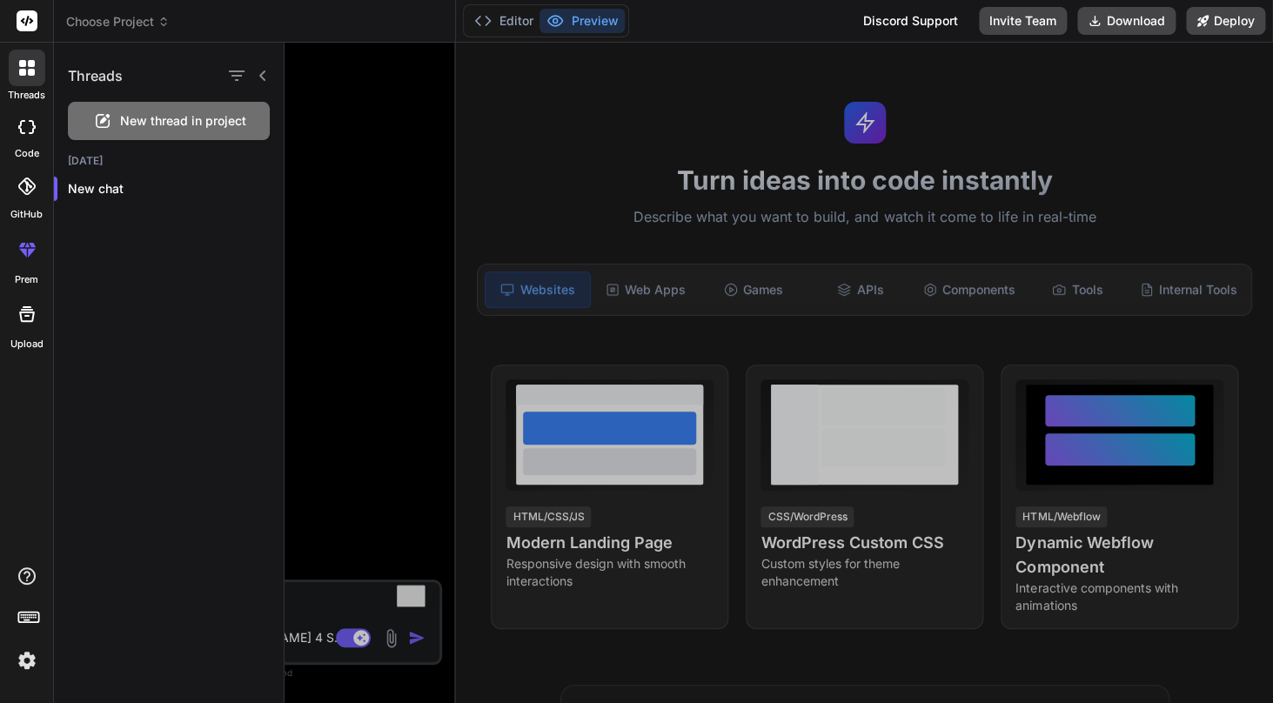
click at [28, 124] on icon at bounding box center [26, 127] width 17 height 14
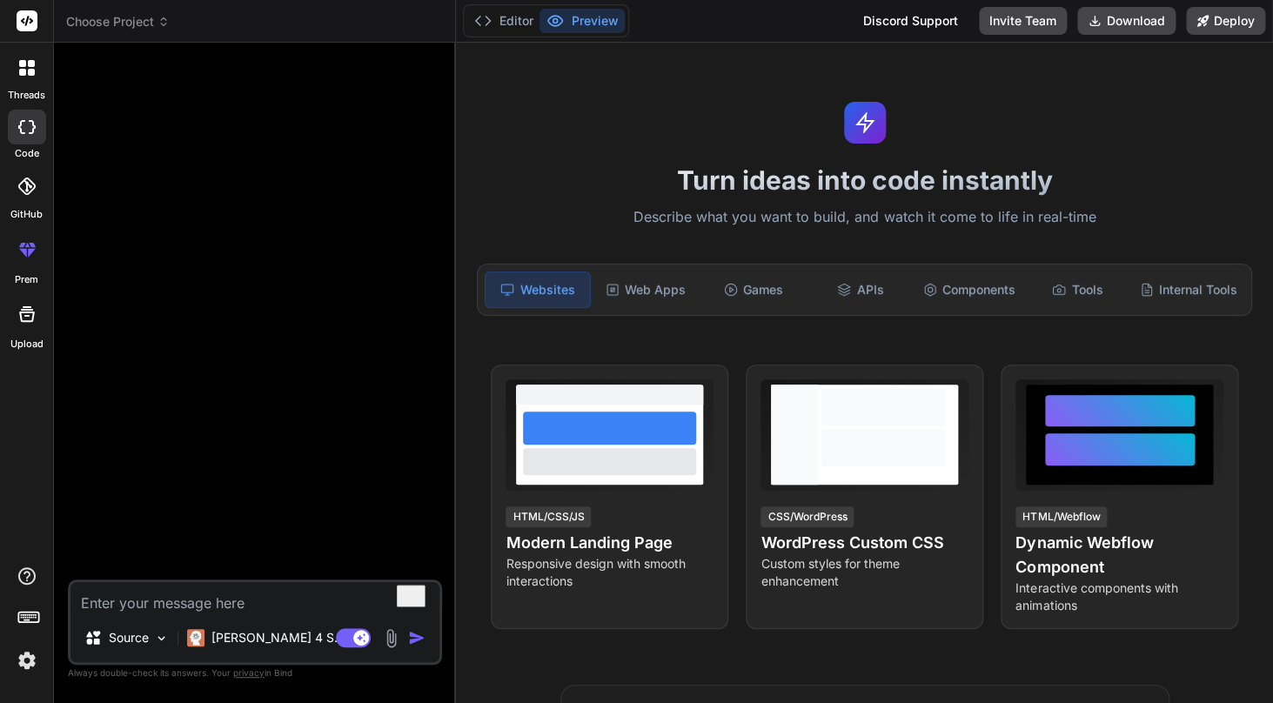
type textarea "x"
click at [22, 194] on icon at bounding box center [26, 185] width 17 height 17
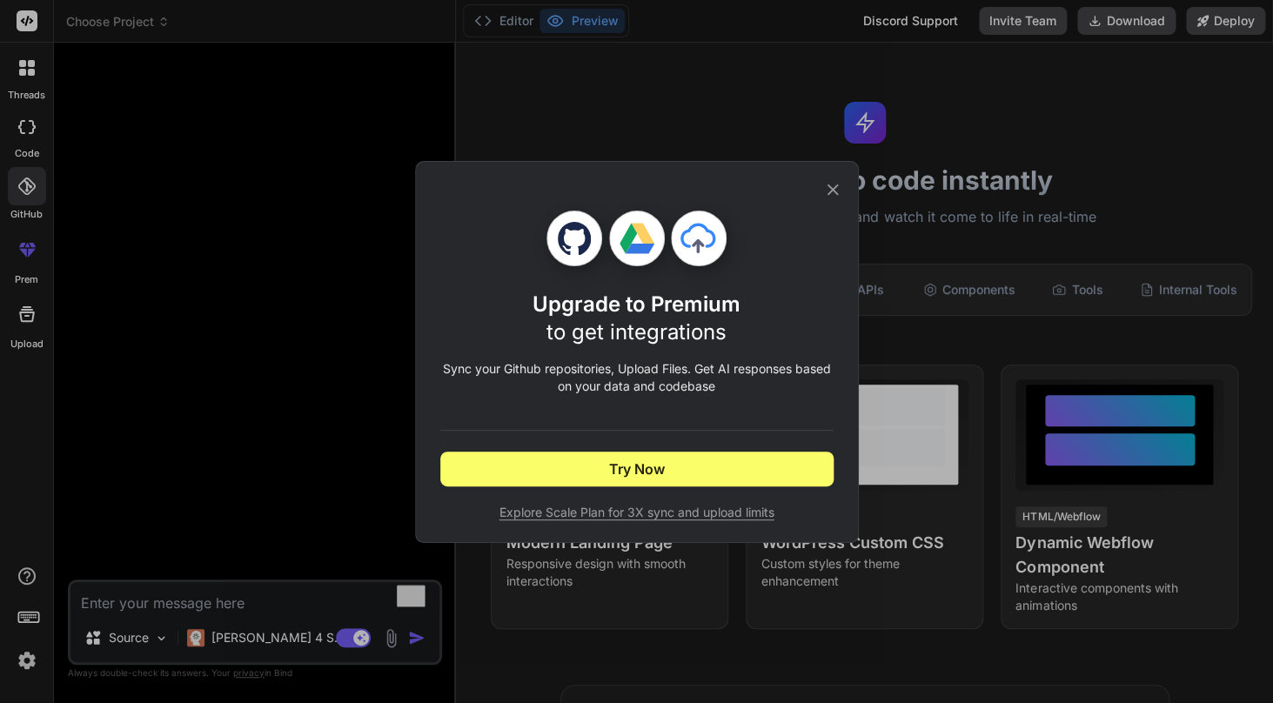
click at [832, 186] on icon at bounding box center [832, 189] width 19 height 19
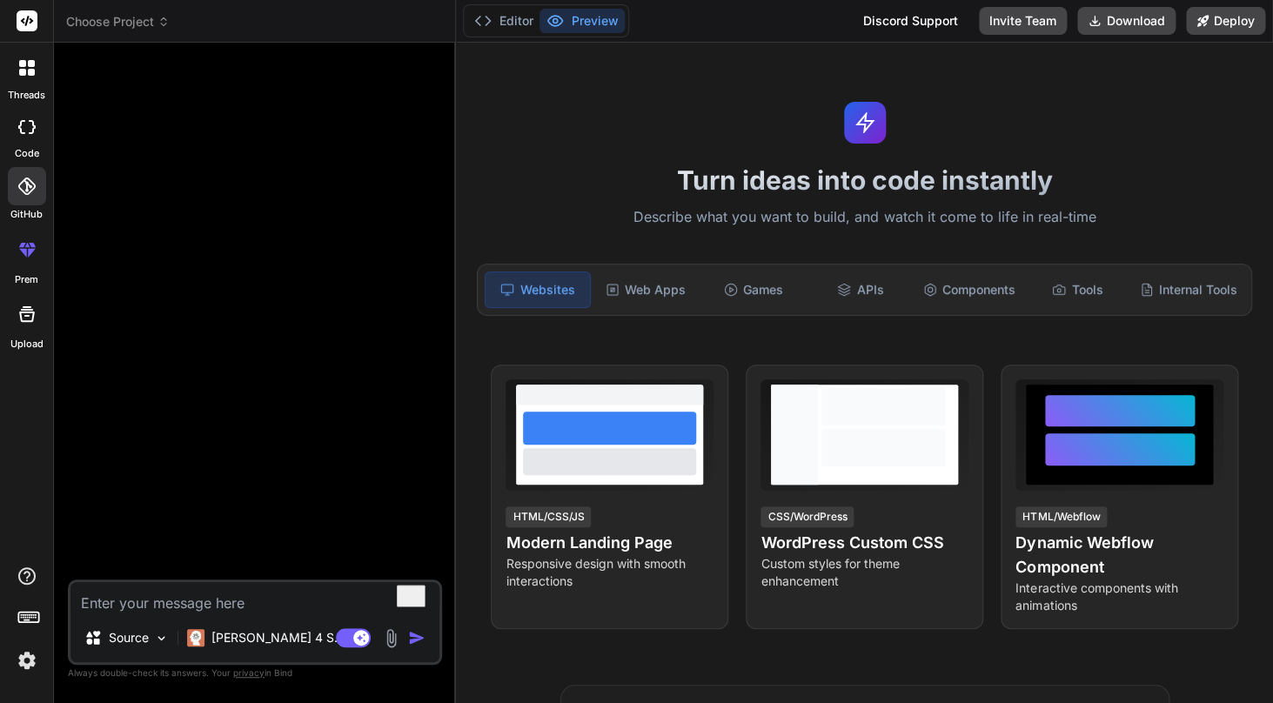
click at [273, 506] on div at bounding box center [256, 318] width 371 height 523
click at [29, 662] on img at bounding box center [27, 661] width 30 height 30
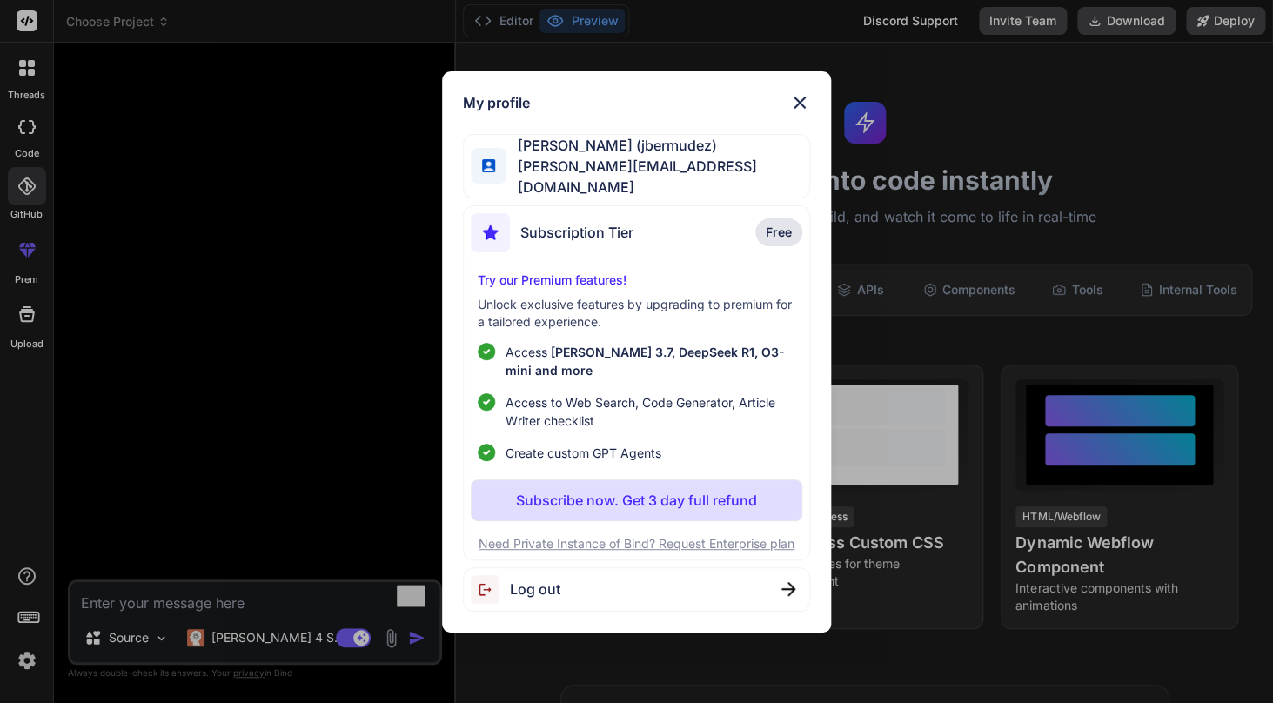
click at [684, 173] on span "joseluis@imagenevolutiva.mx" at bounding box center [657, 177] width 303 height 42
click at [798, 106] on img at bounding box center [799, 102] width 21 height 21
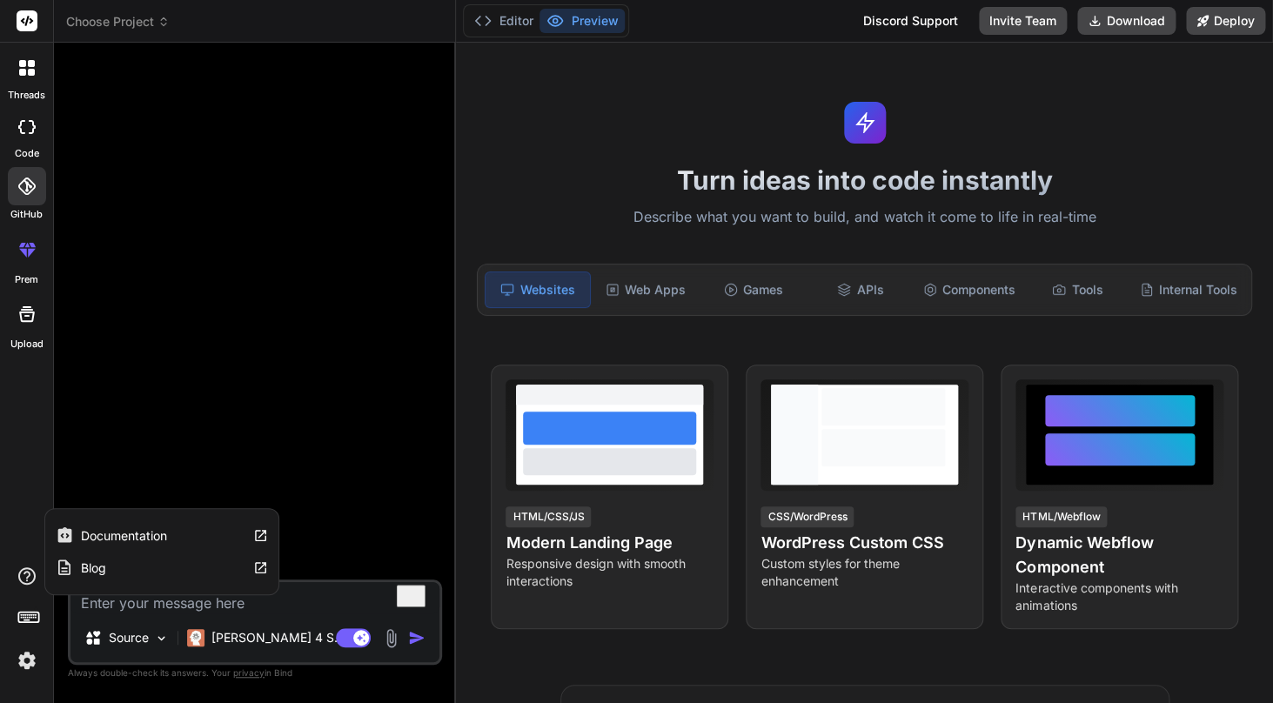
click at [25, 568] on icon at bounding box center [26, 575] width 17 height 17
click at [148, 563] on div "Blog" at bounding box center [161, 568] width 233 height 32
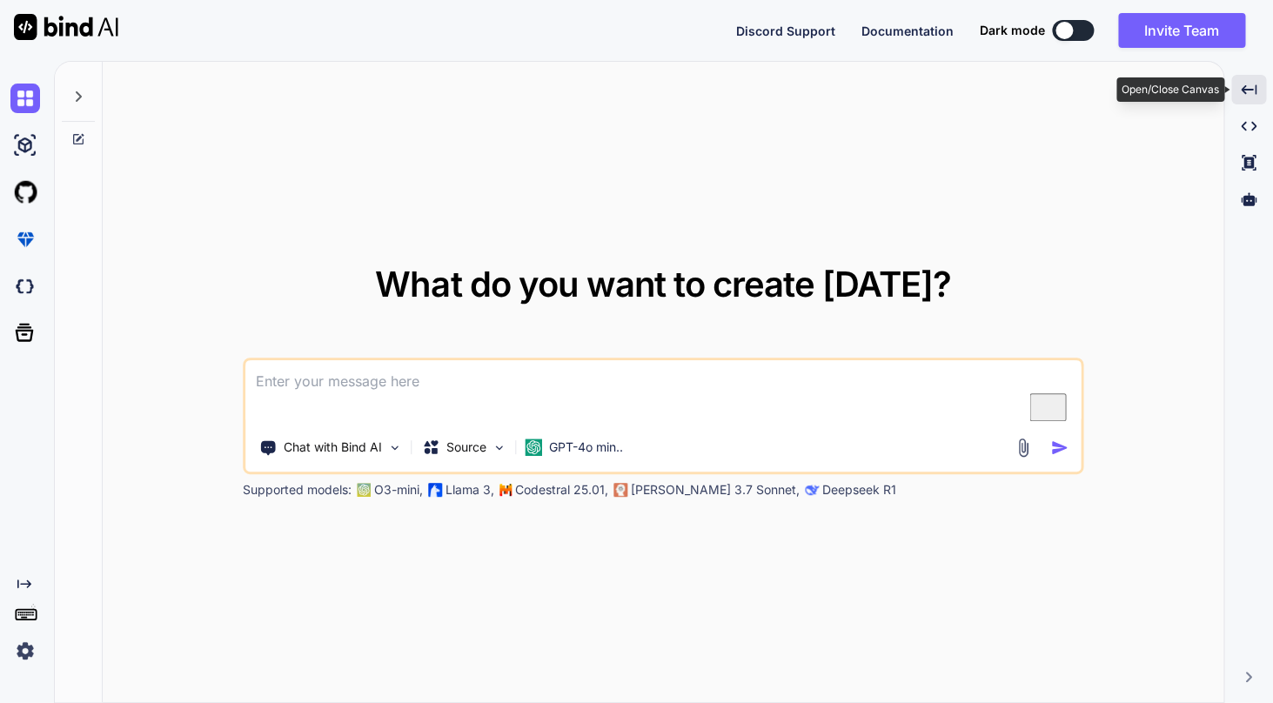
click at [1247, 101] on div "Created with Pixso." at bounding box center [1248, 90] width 35 height 30
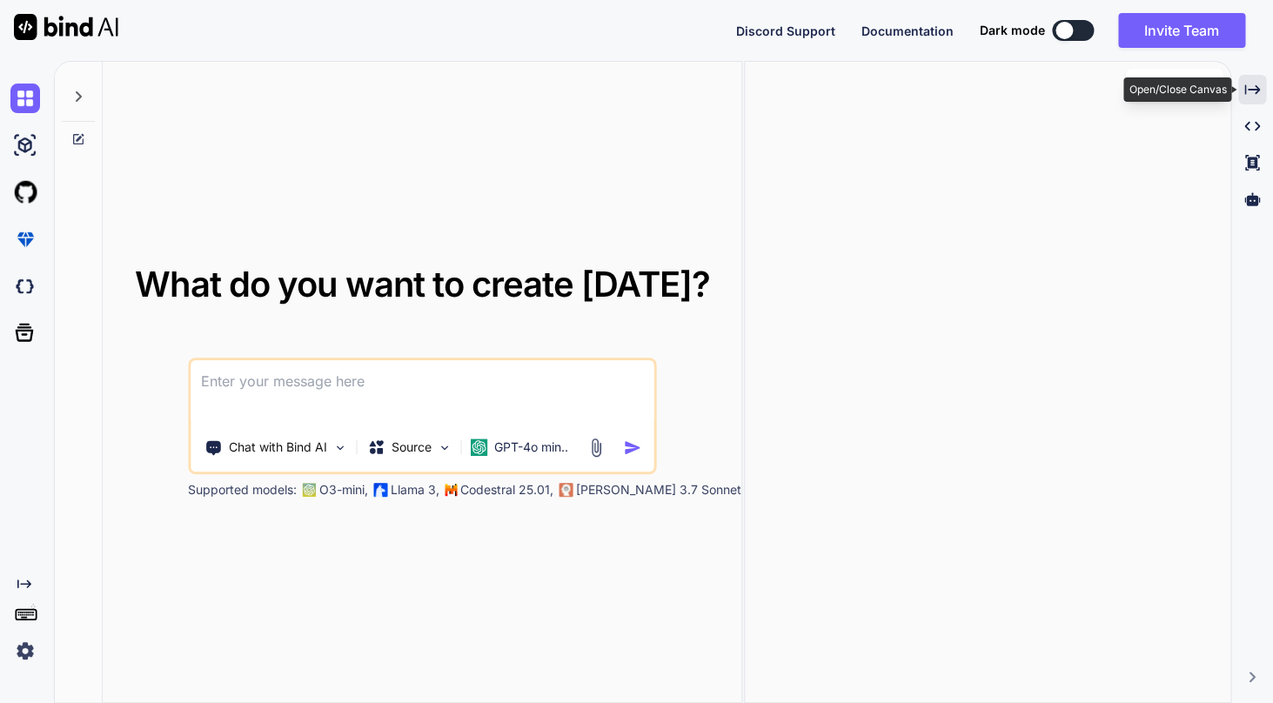
click at [1247, 101] on div "Created with Pixso." at bounding box center [1252, 90] width 28 height 30
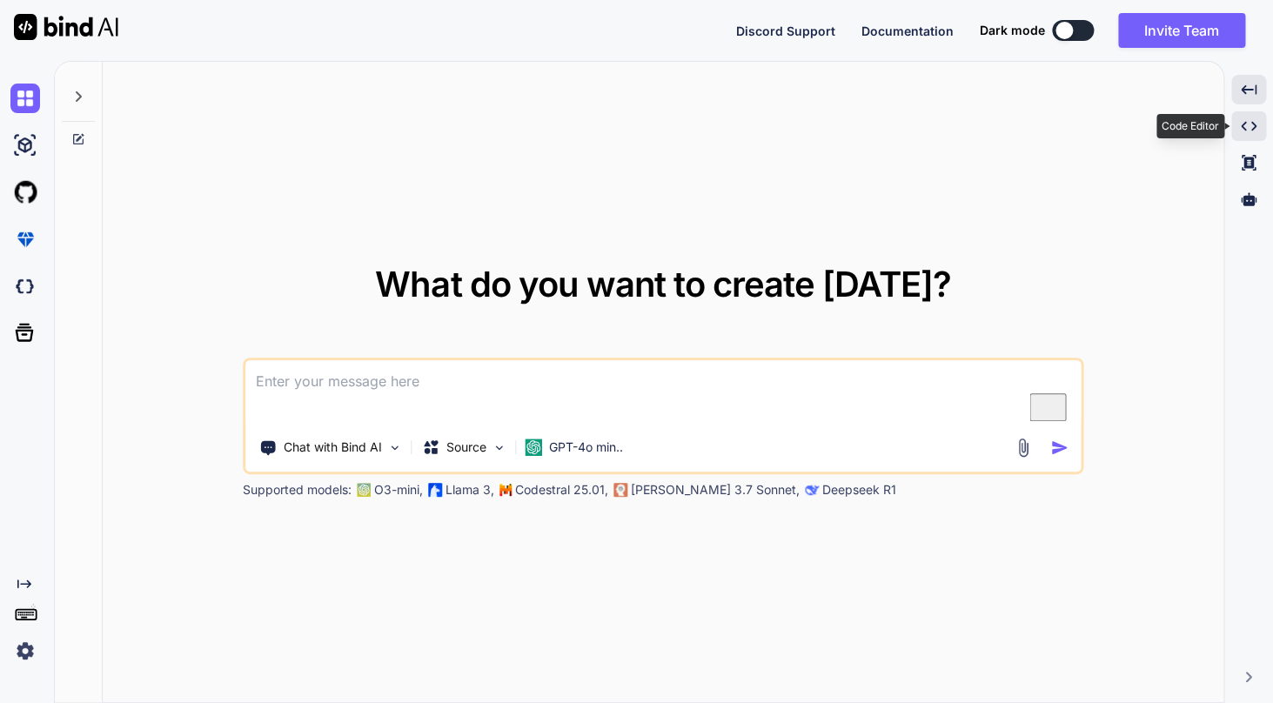
click at [1247, 131] on icon "Created with Pixso." at bounding box center [1249, 126] width 16 height 16
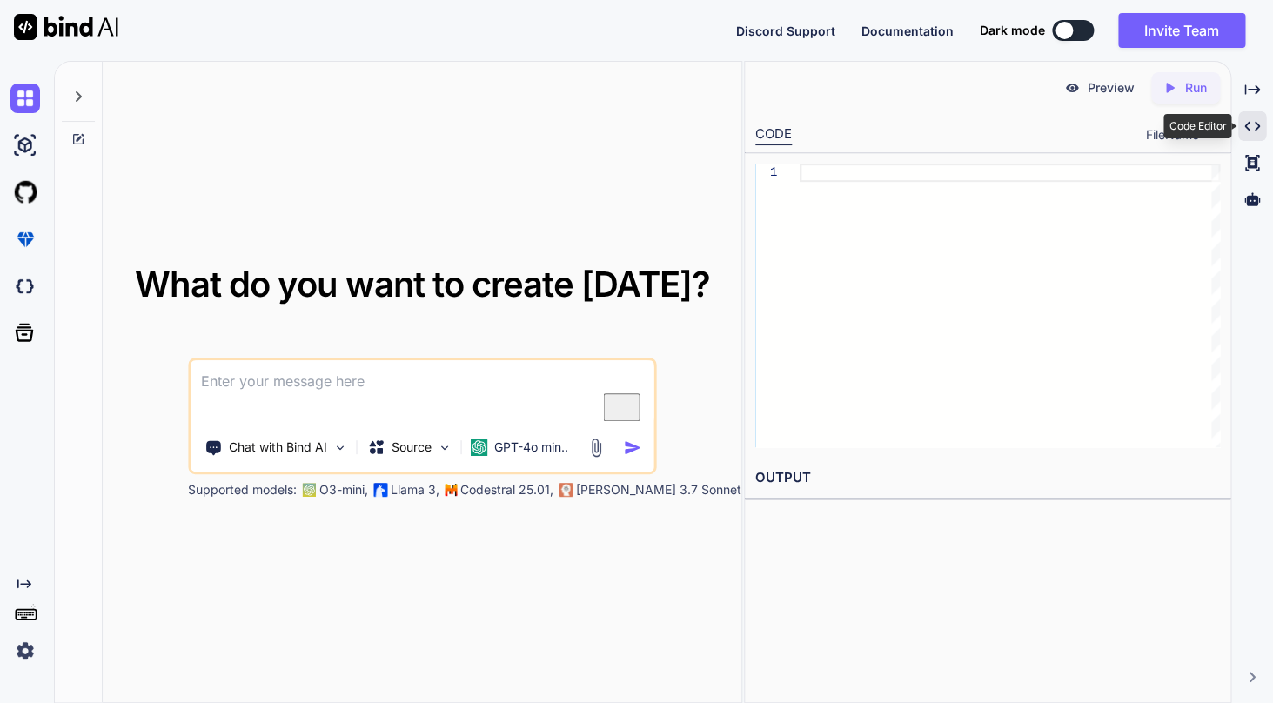
click at [1247, 131] on icon "Created with Pixso." at bounding box center [1252, 126] width 16 height 16
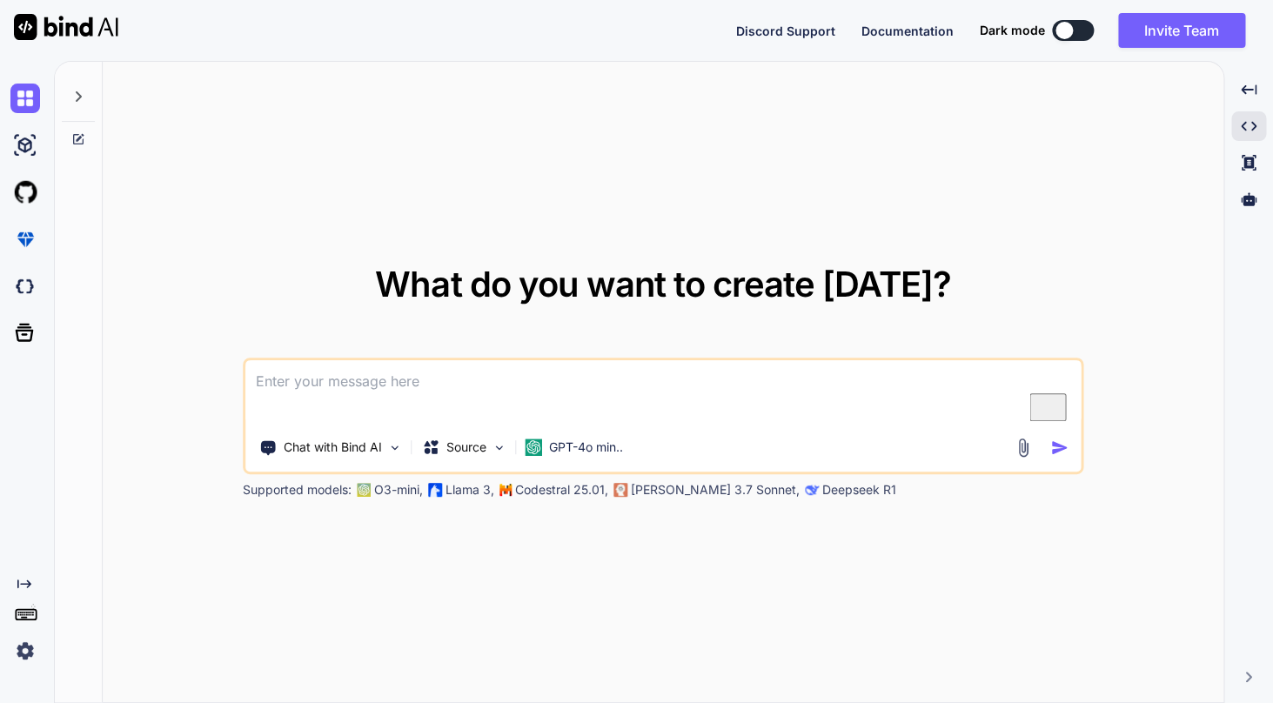
click at [891, 33] on span "Documentation" at bounding box center [907, 30] width 92 height 15
click at [800, 28] on span "Discord Support" at bounding box center [785, 30] width 99 height 15
type textarea "x"
click at [23, 646] on img at bounding box center [25, 651] width 30 height 30
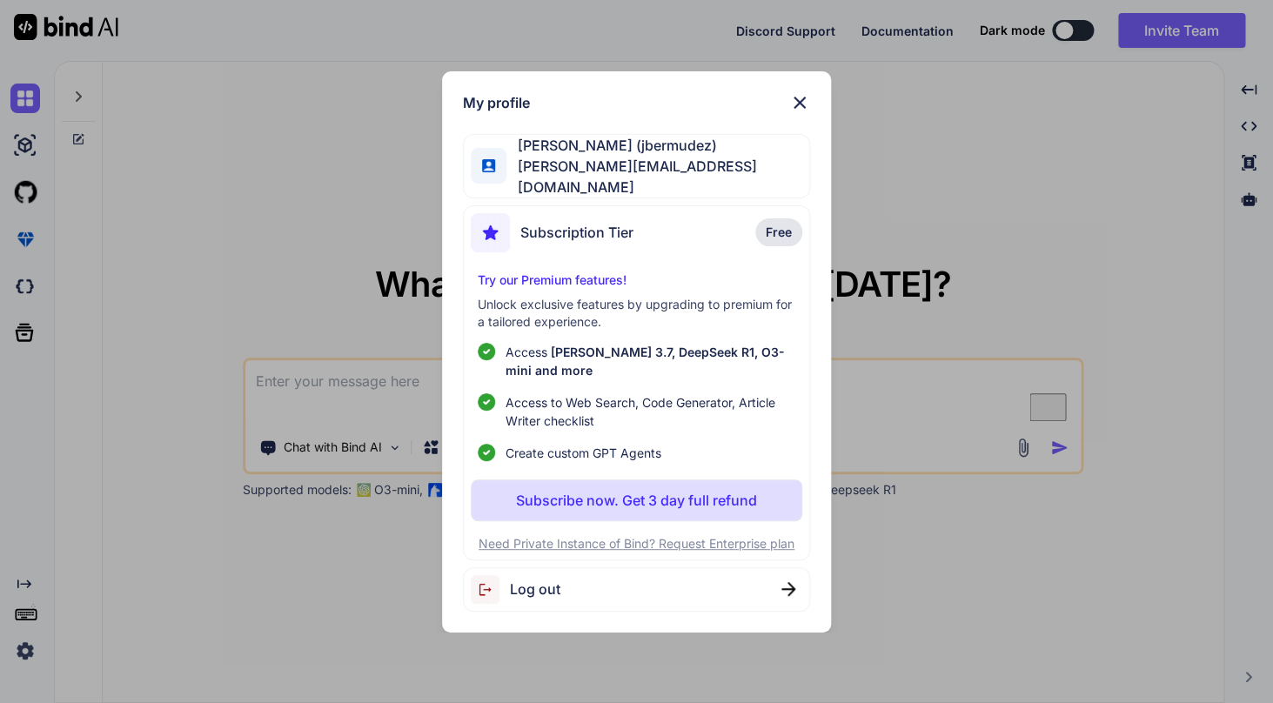
type textarea "x"
click at [613, 234] on span "Subscription Tier" at bounding box center [576, 232] width 113 height 21
